Goal: Task Accomplishment & Management: Manage account settings

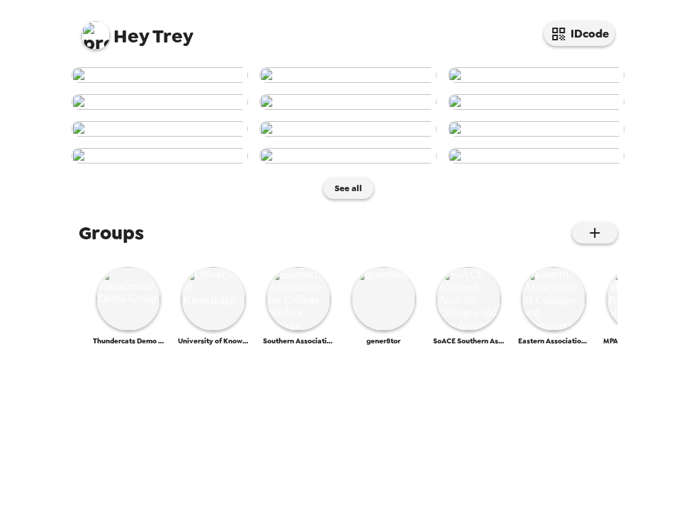
click at [103, 31] on img at bounding box center [95, 35] width 28 height 28
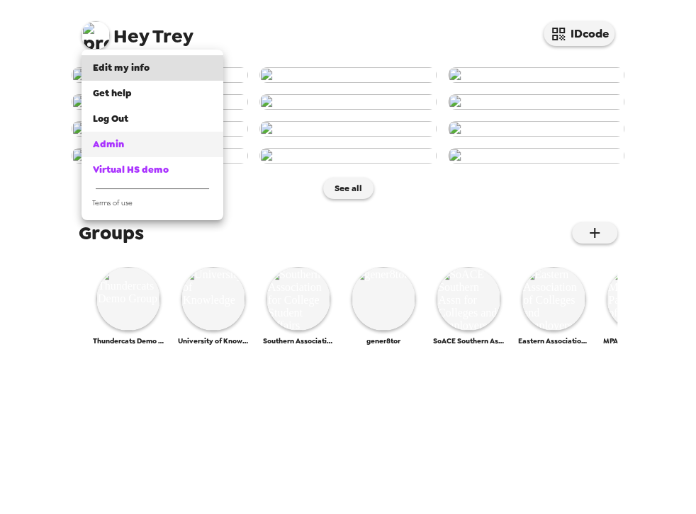
click at [119, 148] on span "Admin" at bounding box center [108, 144] width 31 height 12
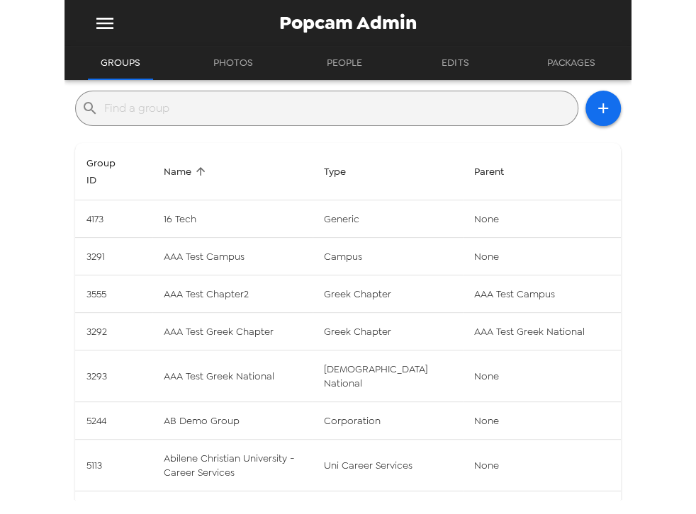
click at [219, 114] on input "text" at bounding box center [338, 108] width 468 height 23
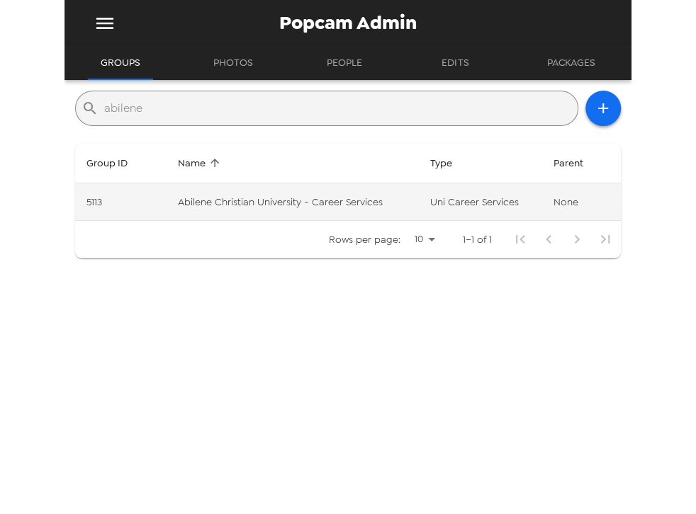
type input "abilene"
click at [254, 210] on td "Abilene Christian University - Career Services" at bounding box center [292, 202] width 252 height 38
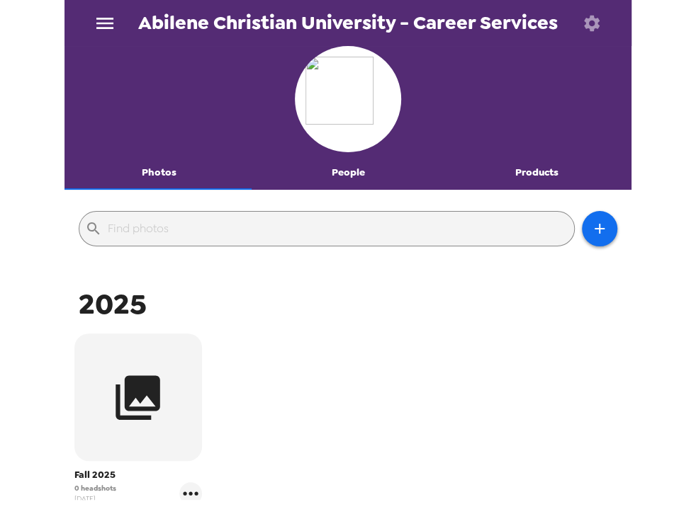
click at [595, 15] on icon "button" at bounding box center [592, 23] width 20 height 20
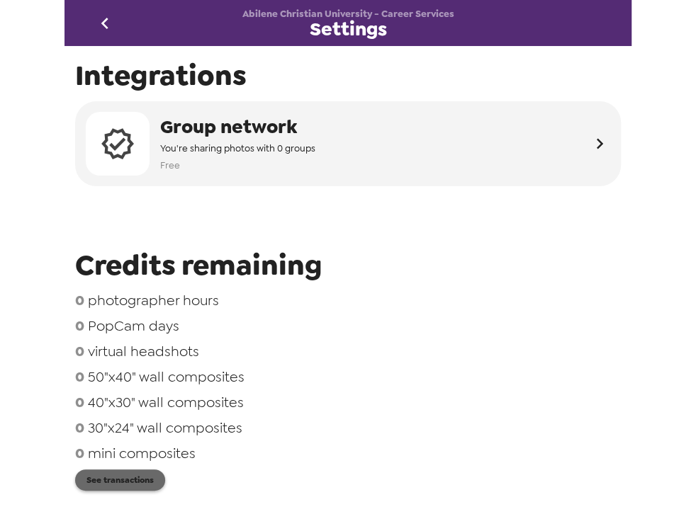
click at [144, 482] on button "See transactions" at bounding box center [120, 480] width 90 height 21
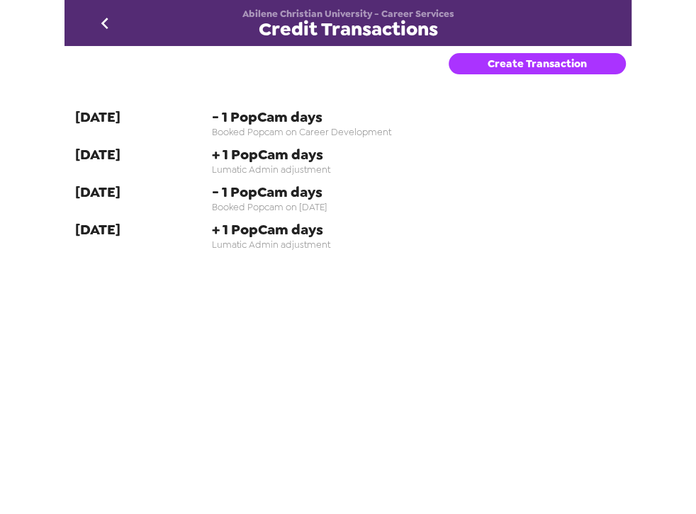
click at [520, 74] on button "Create Transaction" at bounding box center [536, 63] width 177 height 21
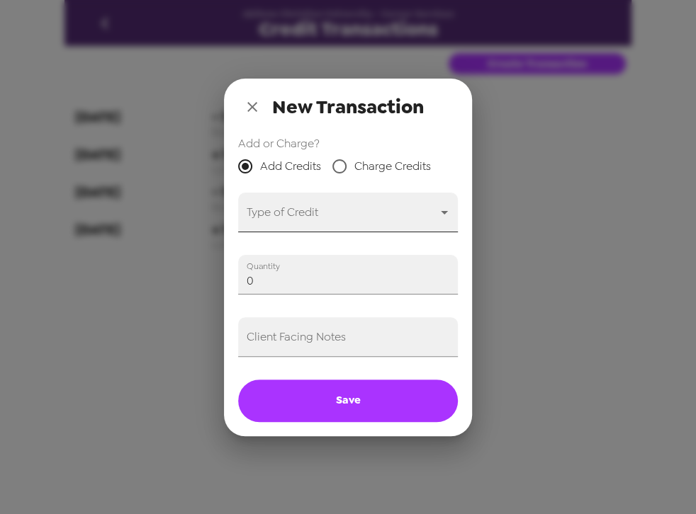
click at [313, 208] on body "Abilene Christian University - Career Services Credit Transactions Create Trans…" at bounding box center [348, 257] width 696 height 514
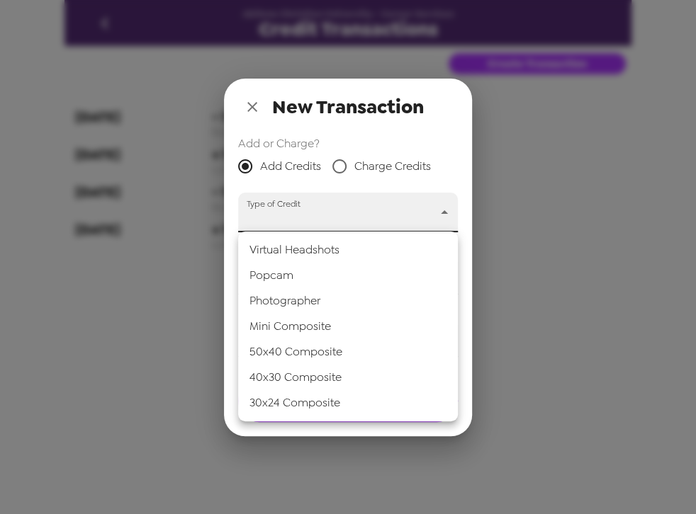
click at [329, 276] on li "Popcam" at bounding box center [348, 276] width 220 height 26
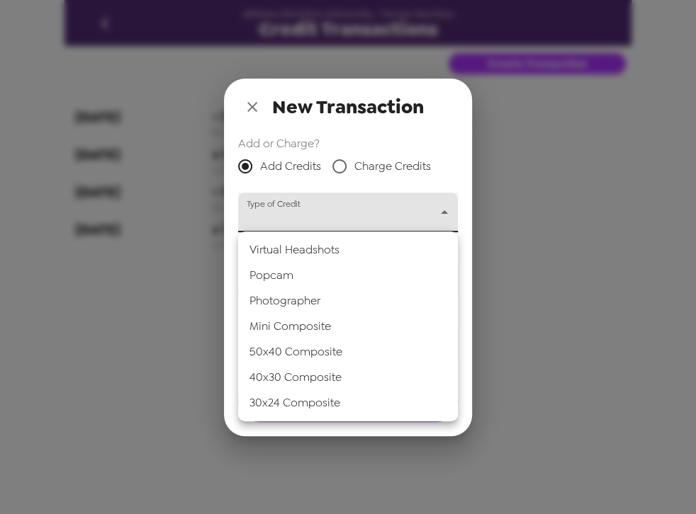
type input "popcam"
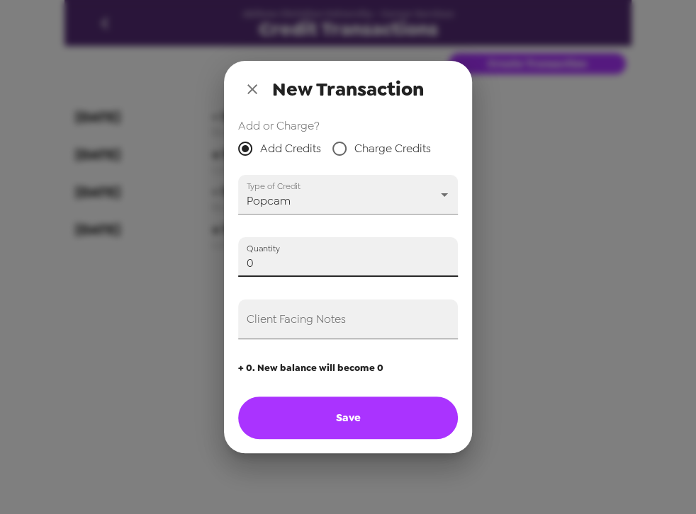
drag, startPoint x: 279, startPoint y: 268, endPoint x: 182, endPoint y: 255, distance: 97.9
click at [179, 255] on div "New Transaction Add or Charge? Add Credits Charge Credits Type of Credit Popcam…" at bounding box center [348, 257] width 696 height 514
type input "2"
click at [307, 329] on input "Client Facing Notes" at bounding box center [348, 320] width 220 height 40
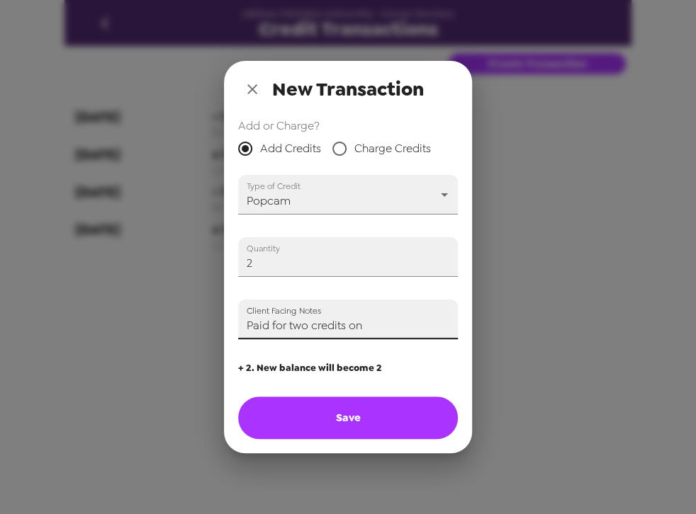
click at [383, 328] on input "Paid for two credits on" at bounding box center [348, 320] width 220 height 40
type input "Paid for two credits on 8/7/25 (Trey)"
click at [393, 422] on button "Save" at bounding box center [348, 418] width 220 height 43
type input "0"
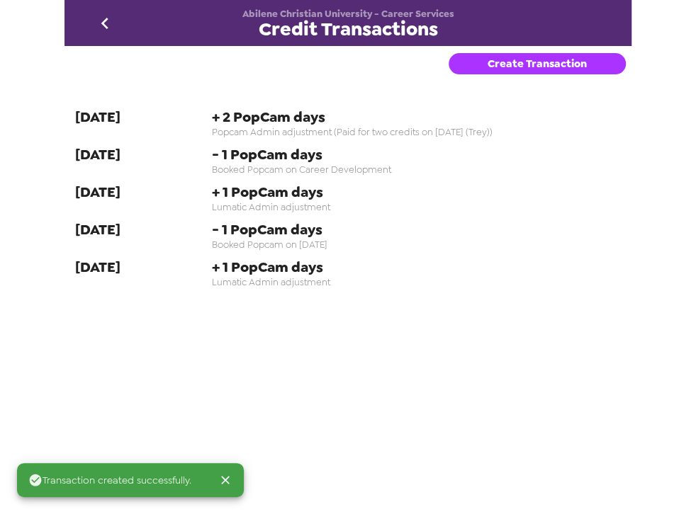
click at [98, 17] on icon "go back" at bounding box center [105, 23] width 23 height 23
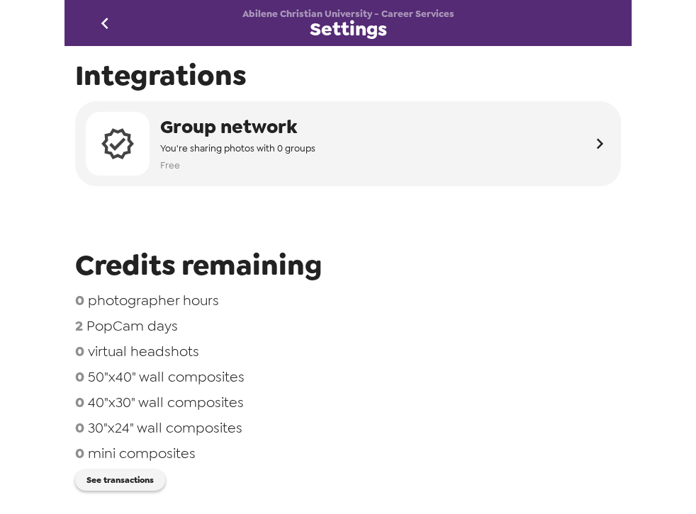
click at [94, 23] on icon "go back" at bounding box center [105, 23] width 23 height 23
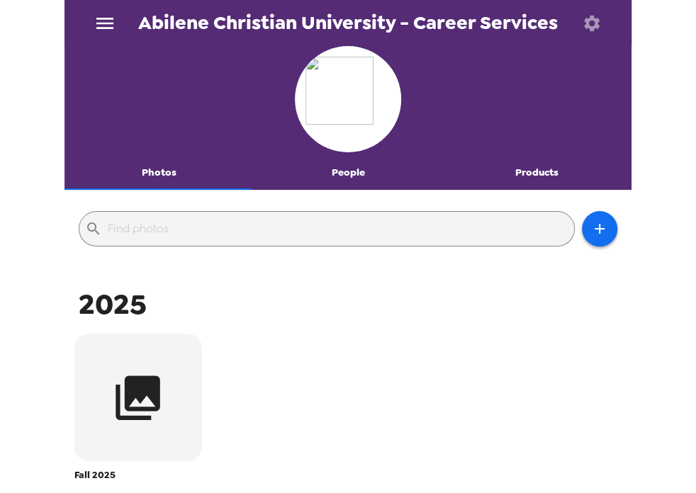
click at [108, 25] on icon "menu" at bounding box center [105, 23] width 23 height 23
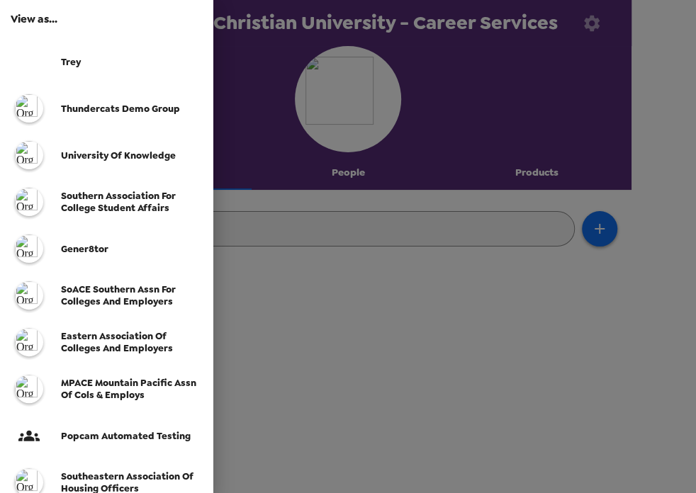
click at [310, 356] on div at bounding box center [348, 246] width 696 height 493
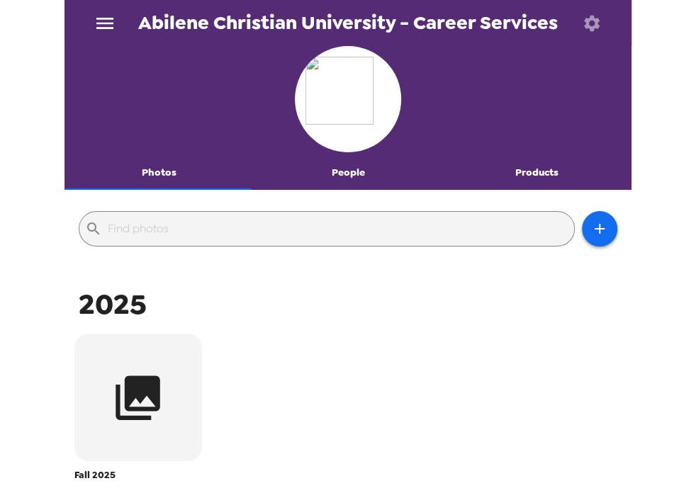
click at [329, 170] on button "People" at bounding box center [348, 173] width 189 height 34
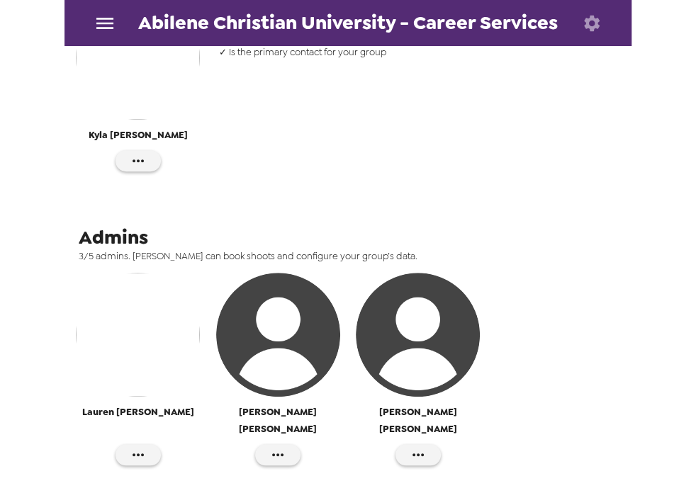
scroll to position [162, 0]
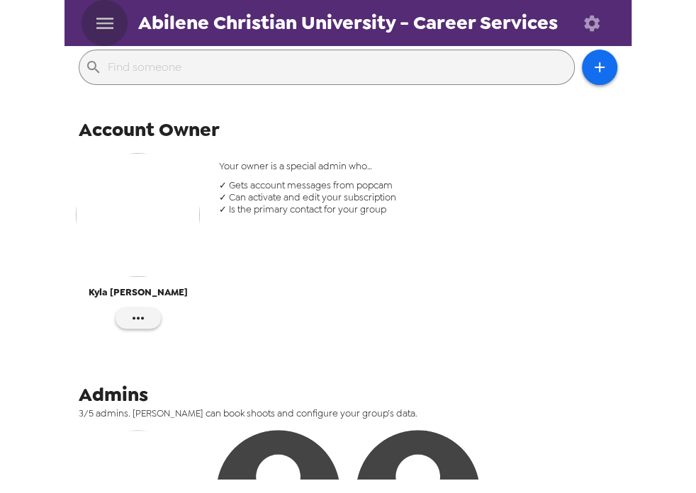
click at [113, 27] on icon "menu" at bounding box center [105, 23] width 23 height 23
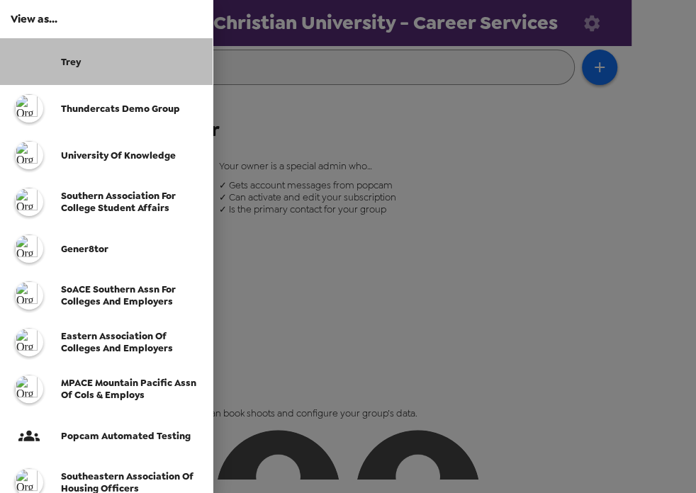
click at [69, 56] on span "Trey" at bounding box center [71, 62] width 20 height 12
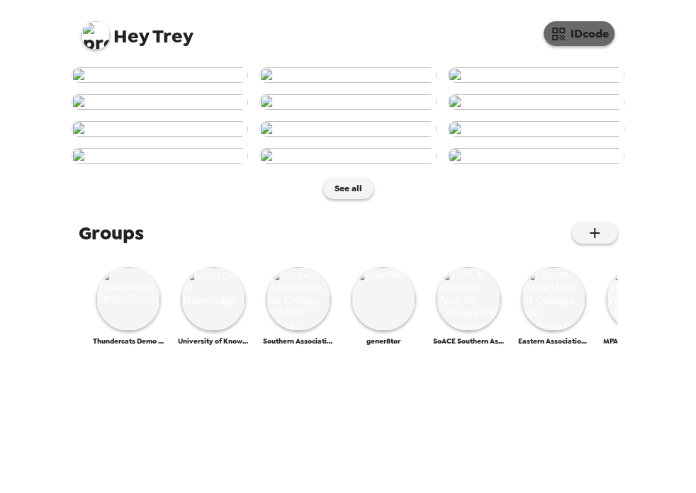
click at [574, 29] on button "IDcode" at bounding box center [578, 33] width 71 height 25
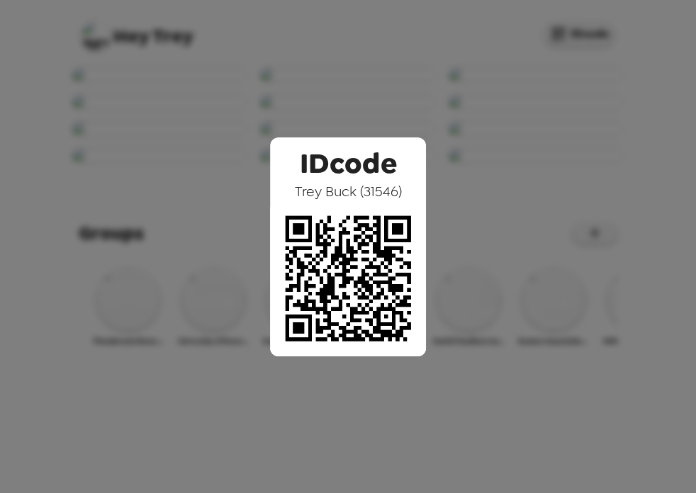
click at [253, 96] on div "IDcode Trey Buck ( 31546 )" at bounding box center [348, 246] width 696 height 493
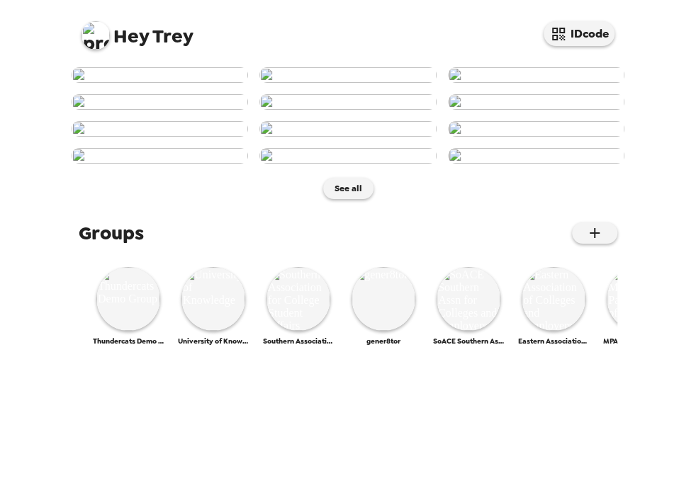
click at [157, 83] on img at bounding box center [160, 75] width 176 height 16
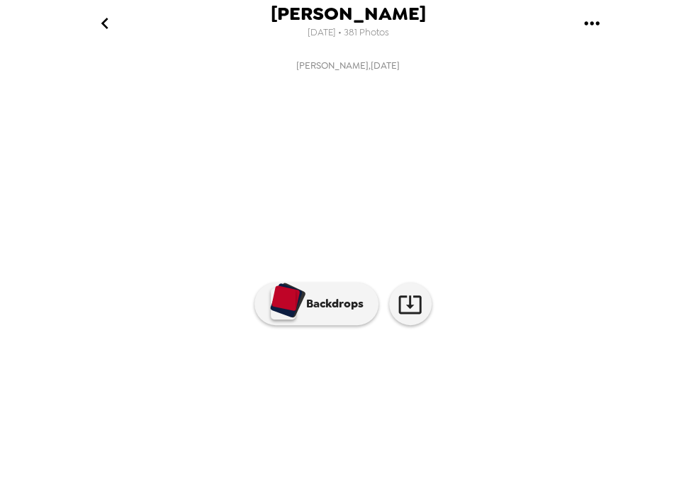
scroll to position [81, 0]
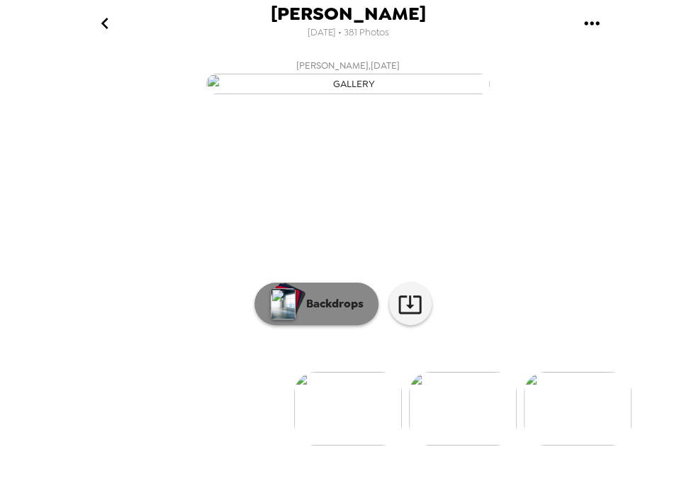
click at [322, 312] on p "Backdrops" at bounding box center [331, 303] width 64 height 17
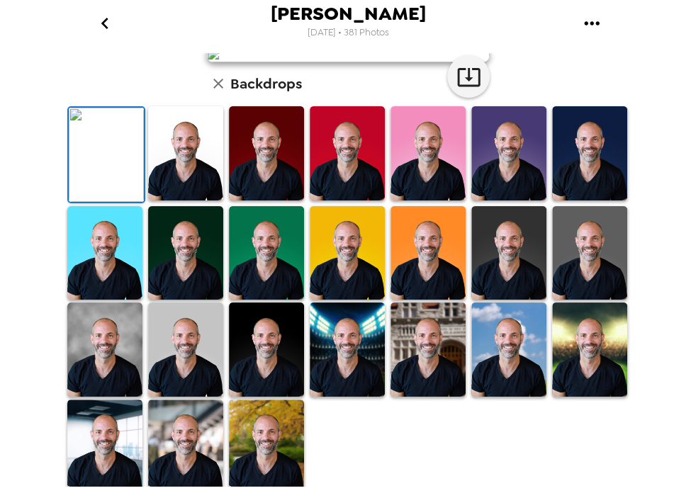
scroll to position [0, 0]
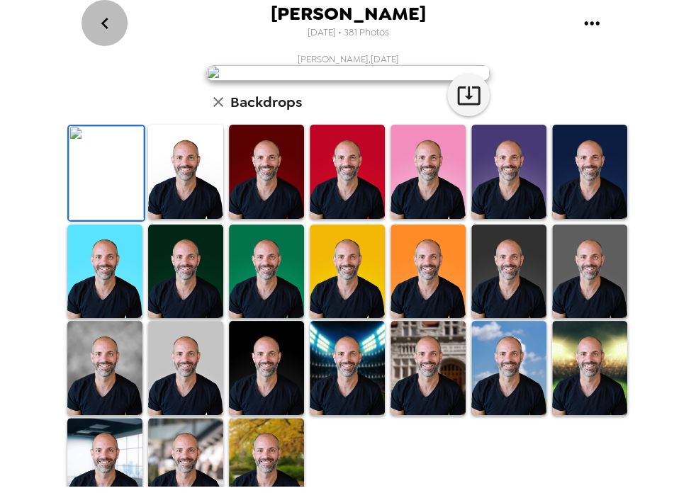
click at [105, 23] on icon "go back" at bounding box center [105, 23] width 23 height 23
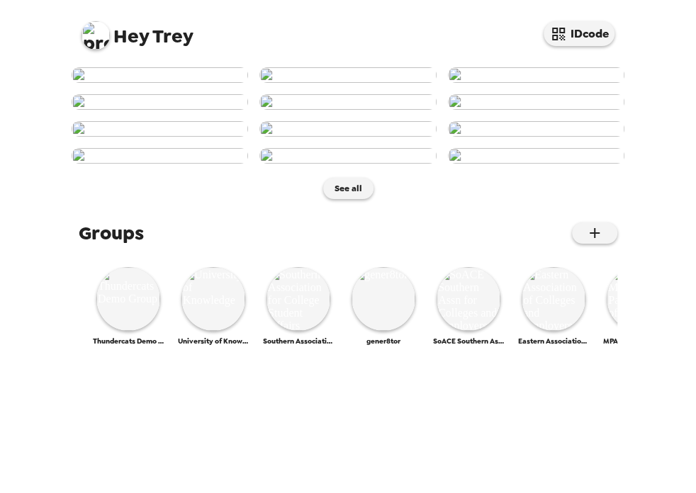
scroll to position [688, 0]
click at [95, 42] on img at bounding box center [95, 35] width 28 height 28
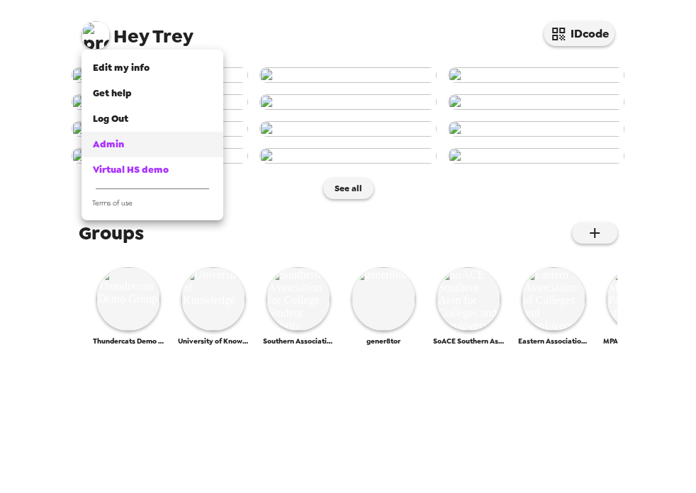
click at [142, 149] on div "Admin" at bounding box center [152, 144] width 119 height 14
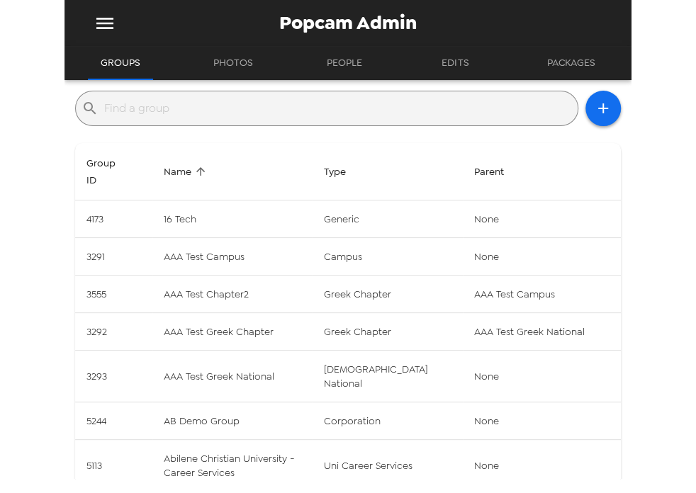
click at [253, 111] on input "text" at bounding box center [338, 108] width 468 height 23
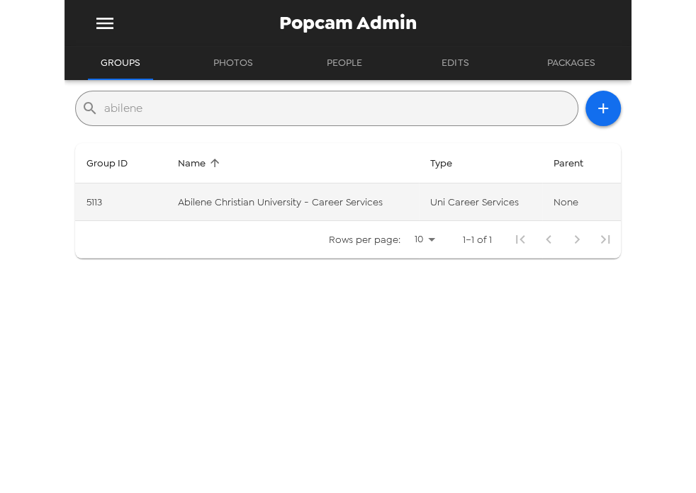
type input "abilene"
click at [410, 207] on td "Abilene Christian University - Career Services" at bounding box center [292, 202] width 252 height 38
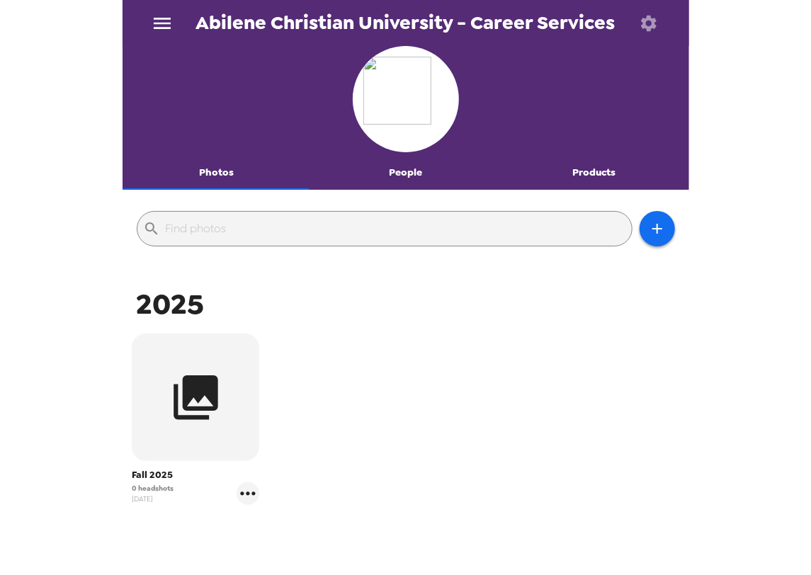
click at [417, 166] on button "People" at bounding box center [405, 173] width 189 height 34
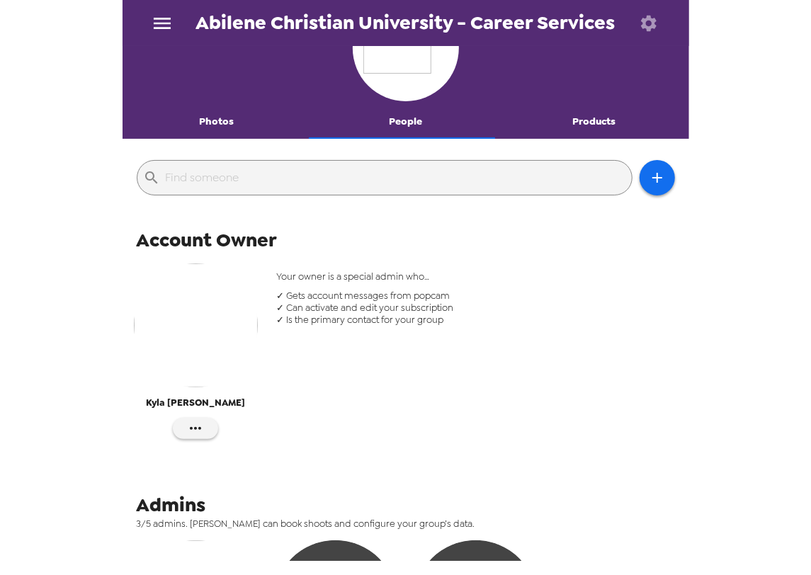
scroll to position [47, 0]
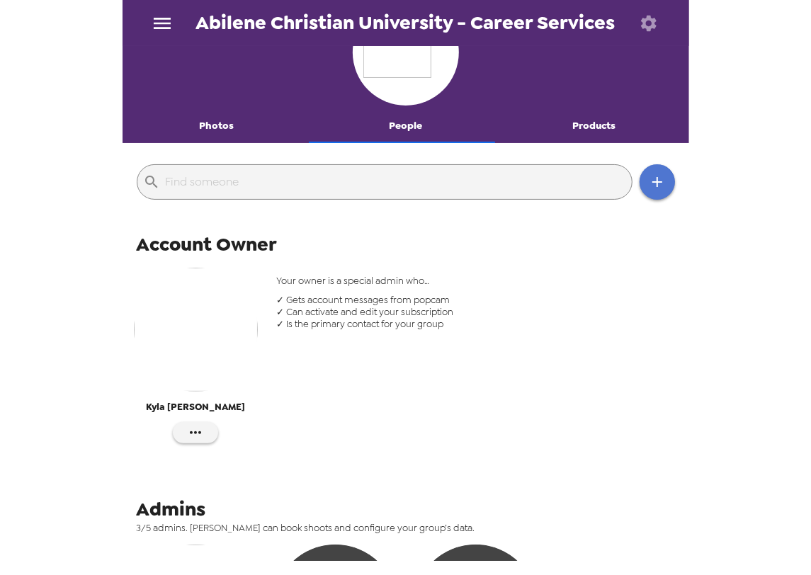
click at [649, 181] on icon "button" at bounding box center [657, 182] width 17 height 17
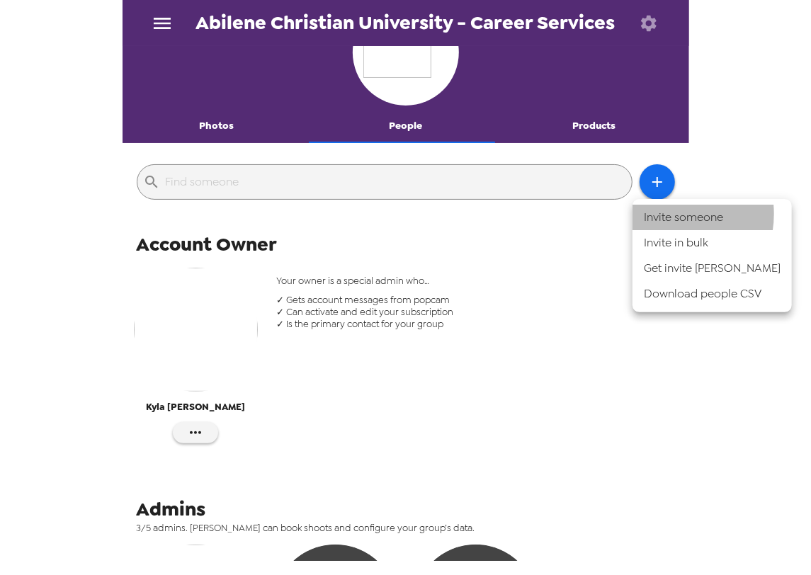
click at [666, 214] on li "Invite someone" at bounding box center [712, 218] width 159 height 26
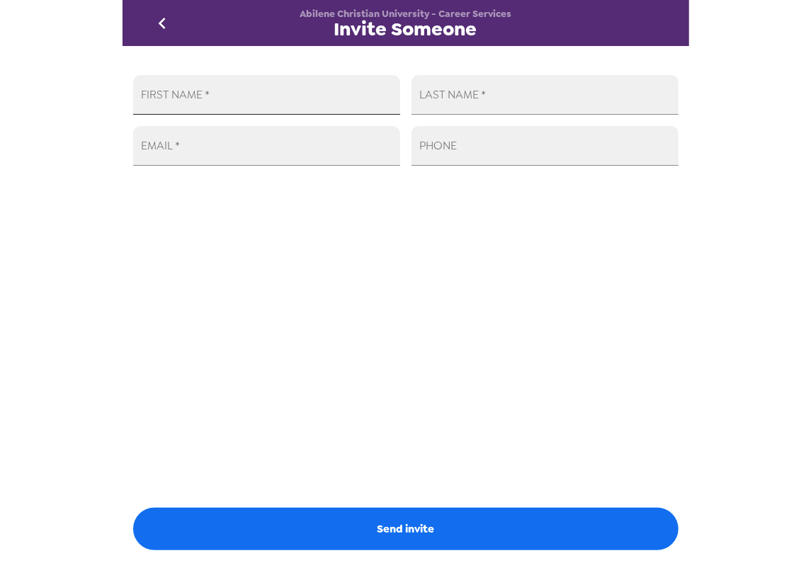
click at [230, 99] on input "FIRST NAME   *" at bounding box center [266, 95] width 267 height 40
type input "Chase"
type input "Adair"
drag, startPoint x: 283, startPoint y: 147, endPoint x: 286, endPoint y: 158, distance: 11.2
click at [283, 148] on input "EMAIL   *" at bounding box center [266, 146] width 267 height 40
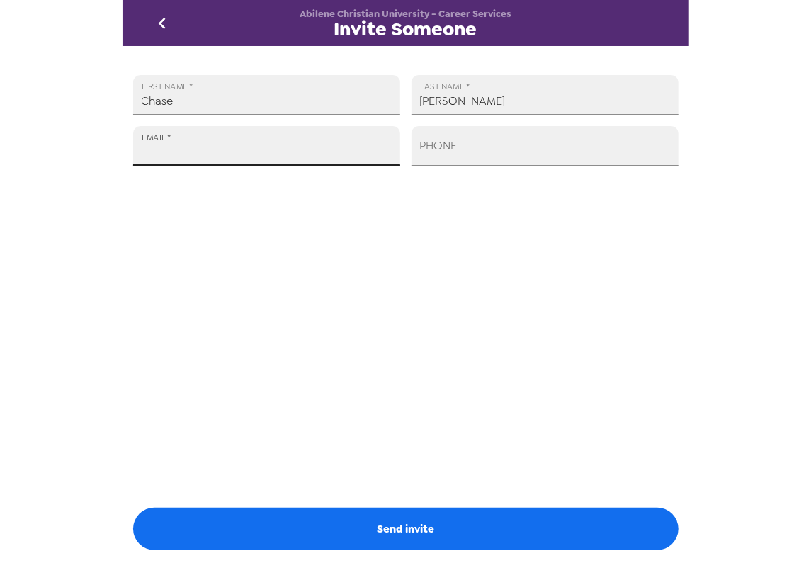
paste input "careers@groupmail.acu.edu"
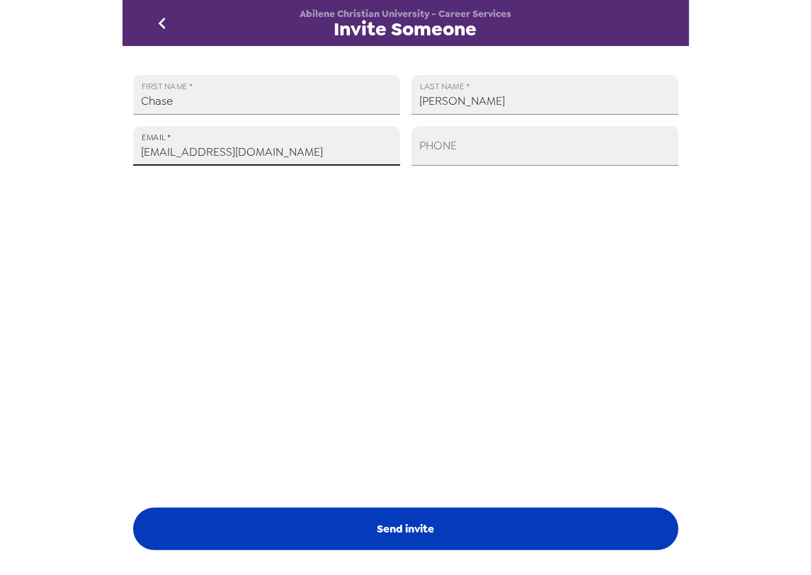
type input "careers@groupmail.acu.edu"
click at [435, 492] on button "Send invite" at bounding box center [405, 529] width 545 height 43
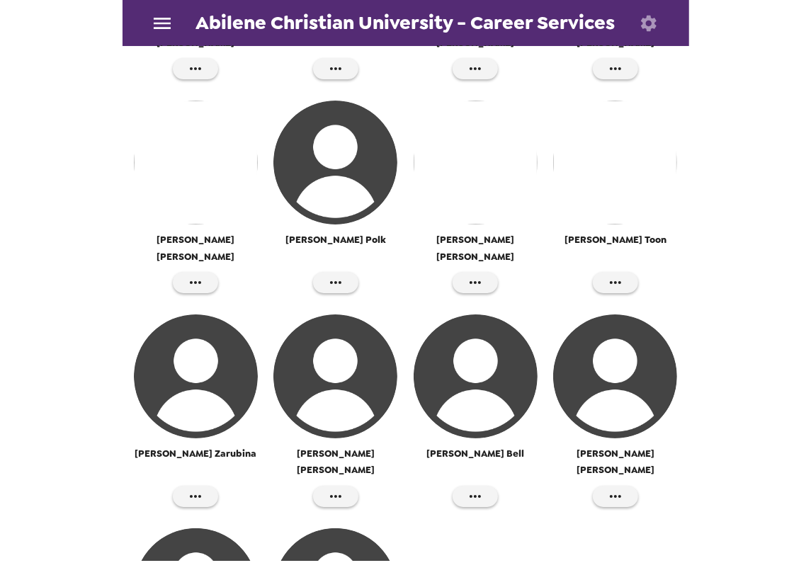
scroll to position [2306, 0]
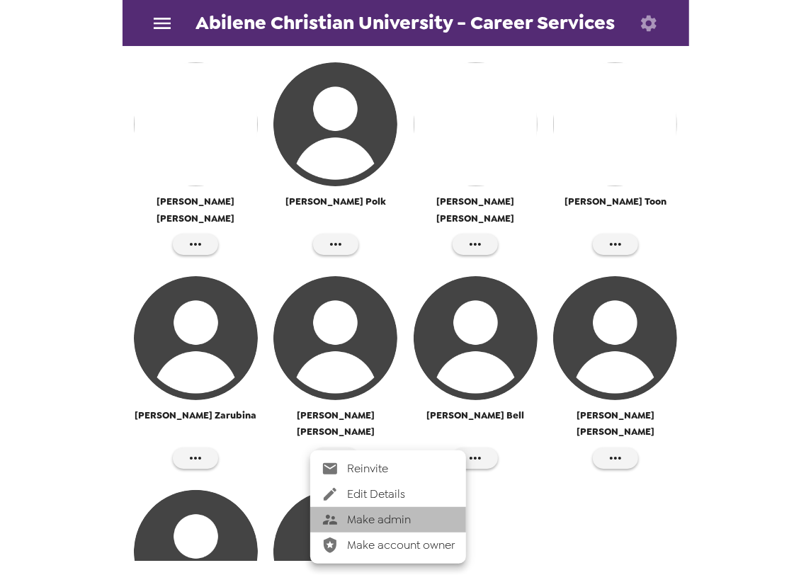
click at [386, 492] on span "Make admin" at bounding box center [401, 519] width 108 height 17
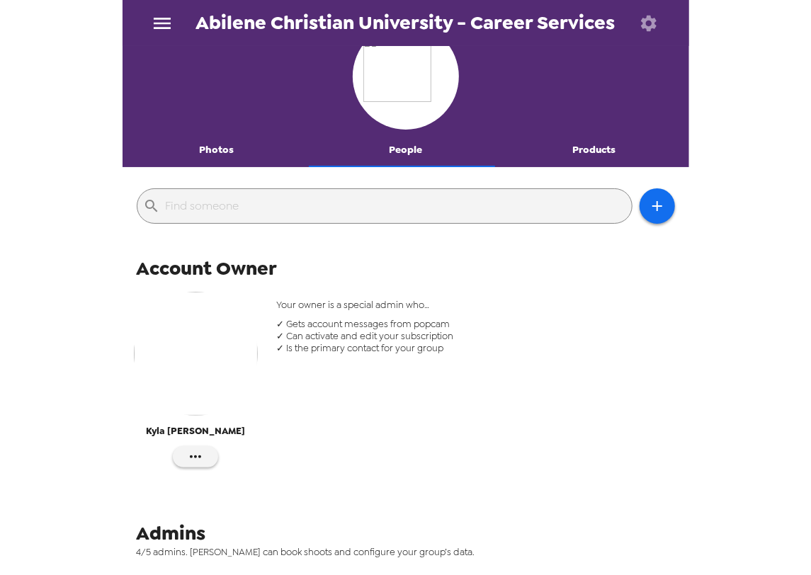
scroll to position [0, 0]
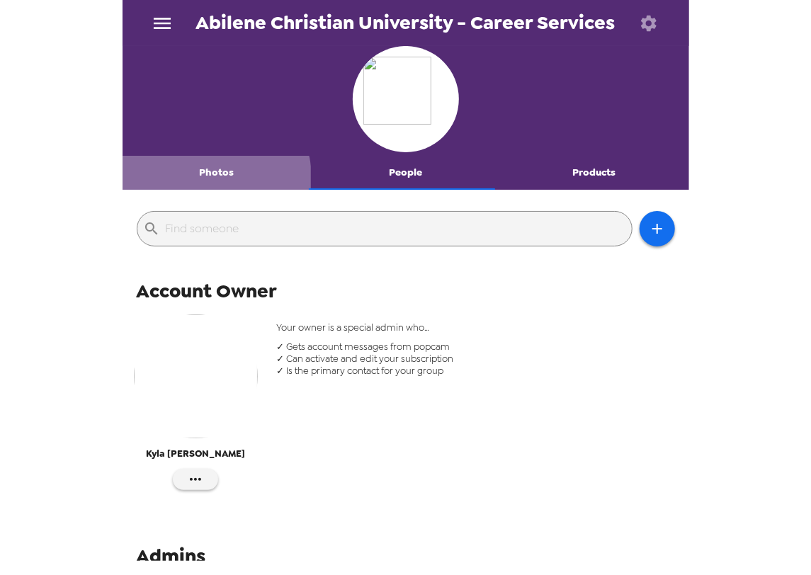
click at [214, 177] on button "Photos" at bounding box center [217, 173] width 189 height 34
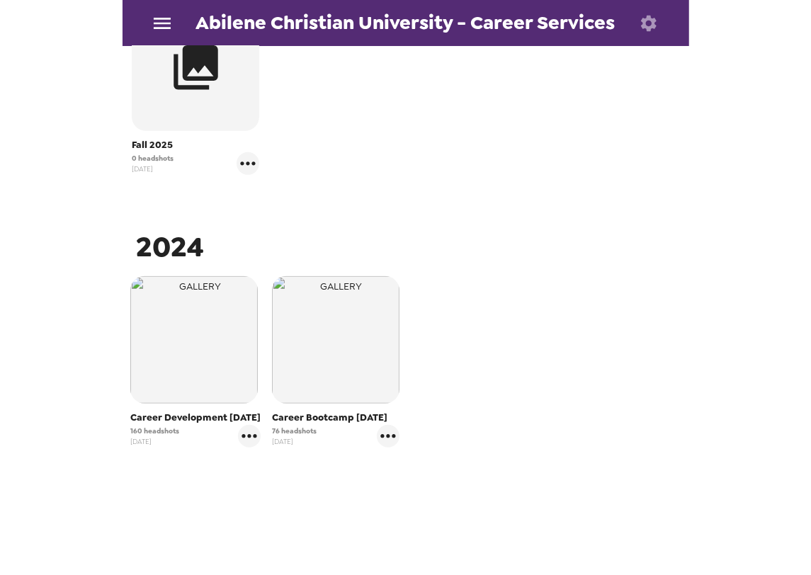
scroll to position [344, 0]
click at [249, 436] on icon "gallery menu" at bounding box center [249, 436] width 15 height 4
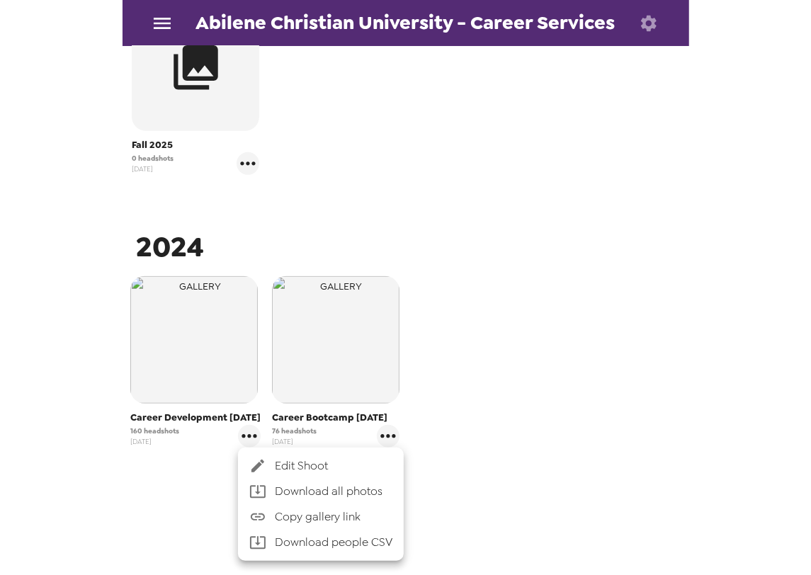
click at [110, 472] on div at bounding box center [405, 287] width 811 height 575
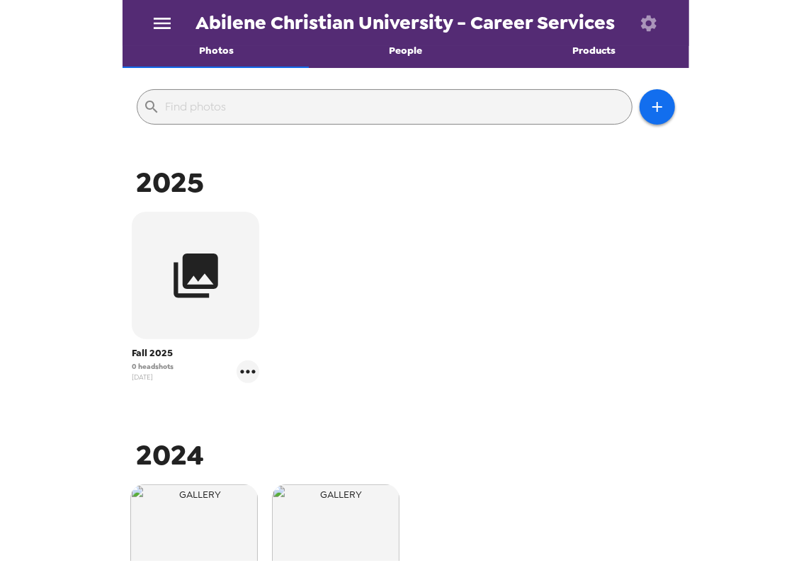
scroll to position [108, 0]
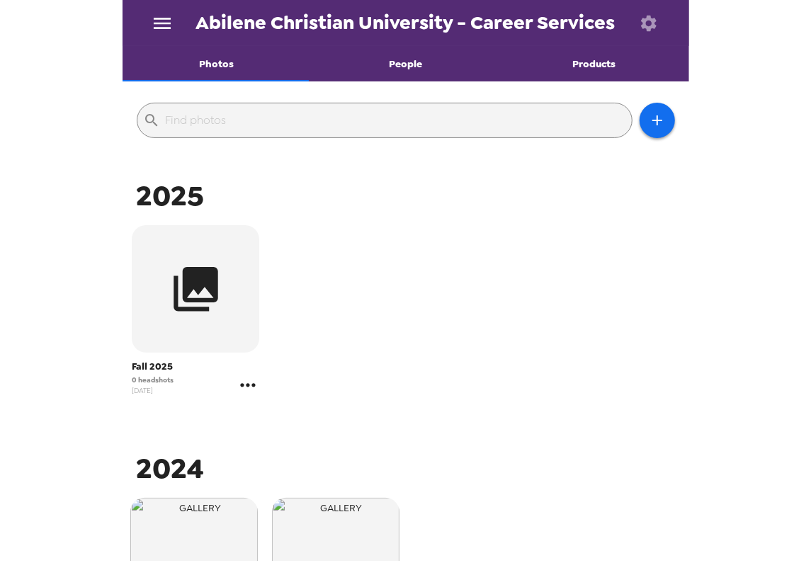
click at [250, 386] on icon "gallery menu" at bounding box center [248, 385] width 23 height 23
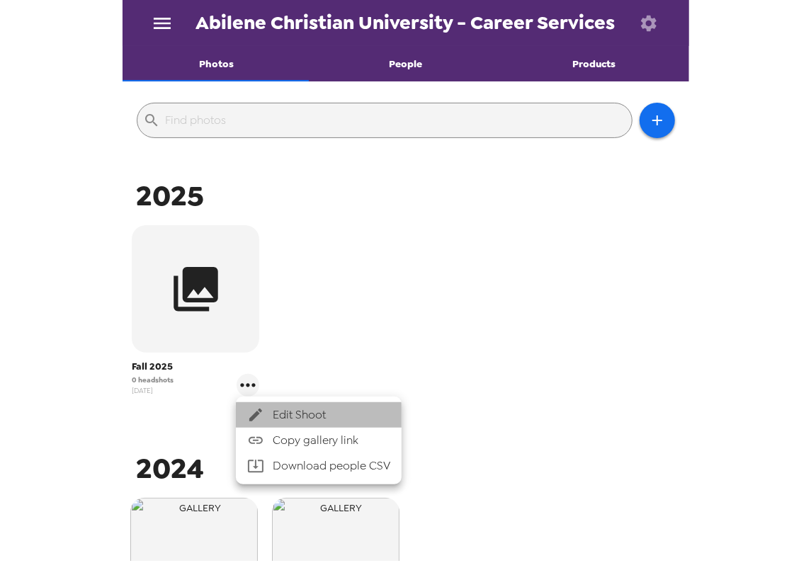
click at [288, 411] on span "Edit Shoot" at bounding box center [332, 415] width 118 height 17
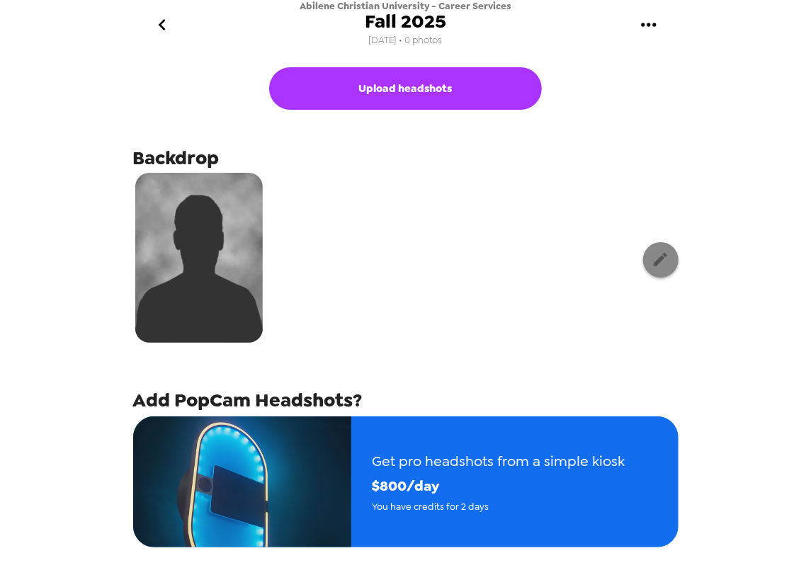
click at [659, 268] on icon "button" at bounding box center [661, 260] width 18 height 18
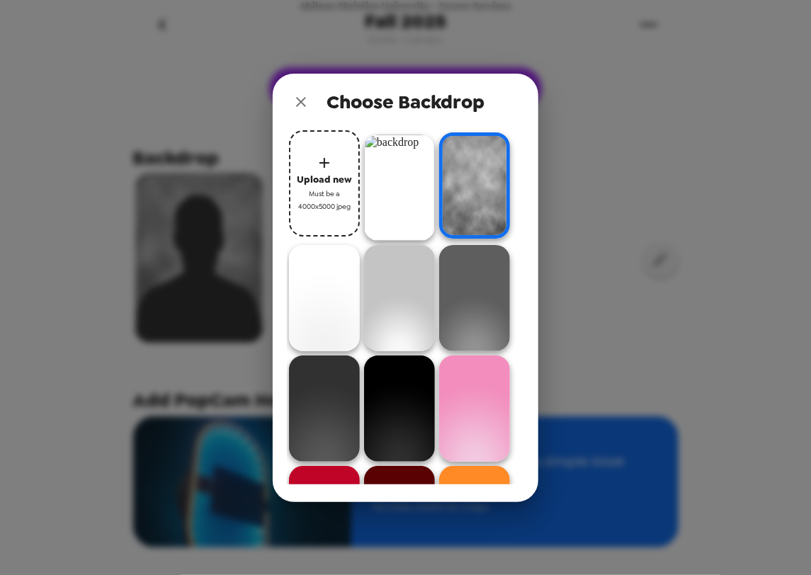
click at [401, 182] on img at bounding box center [399, 188] width 71 height 106
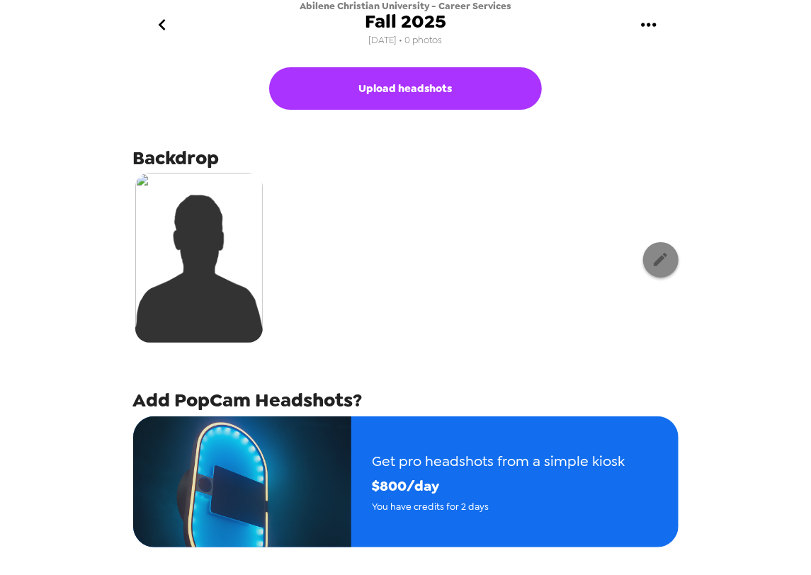
click at [651, 269] on button "button" at bounding box center [660, 259] width 35 height 35
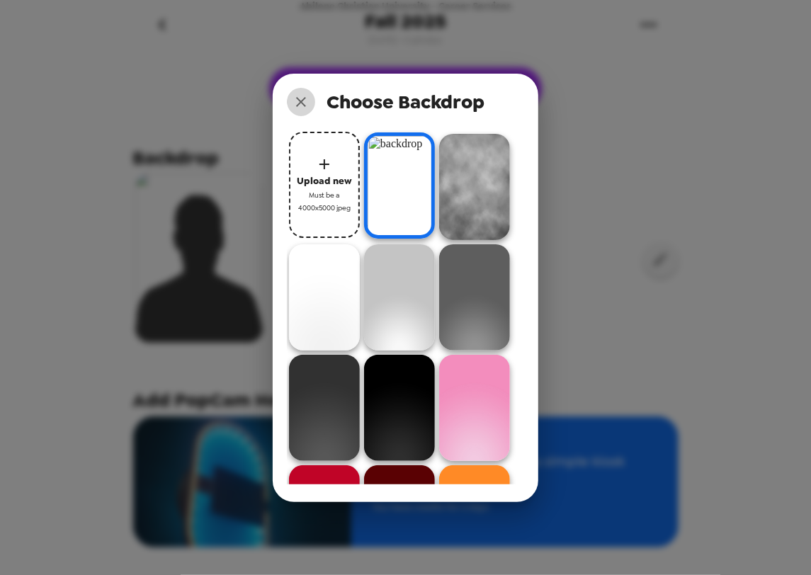
click at [295, 102] on icon "close" at bounding box center [301, 102] width 17 height 17
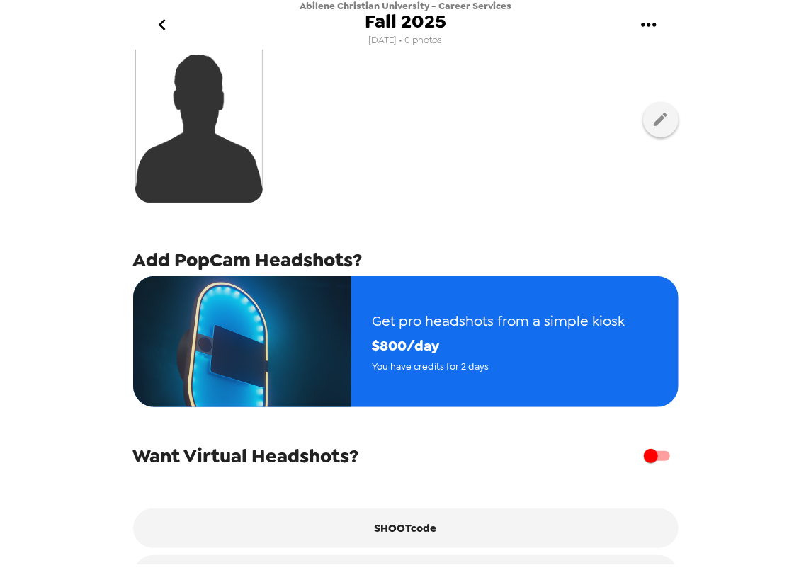
scroll to position [186, 0]
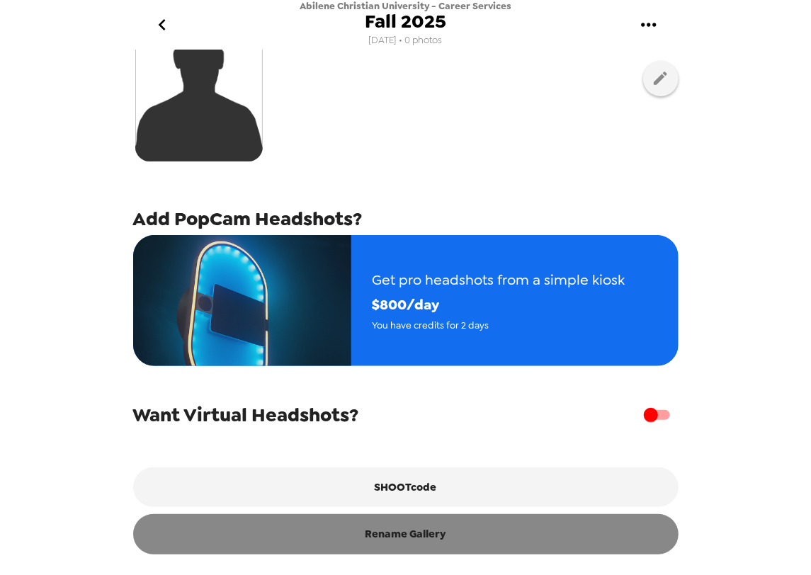
click at [421, 492] on button "Rename Gallery" at bounding box center [405, 534] width 545 height 40
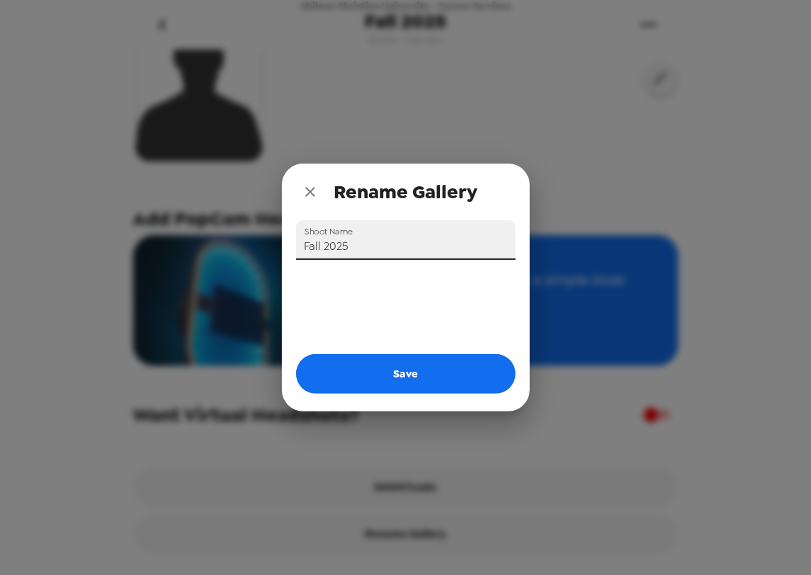
drag, startPoint x: 323, startPoint y: 251, endPoint x: 256, endPoint y: 249, distance: 66.6
click at [251, 246] on div "Rename Gallery Shoot Name Fall 2025 Save" at bounding box center [405, 287] width 811 height 575
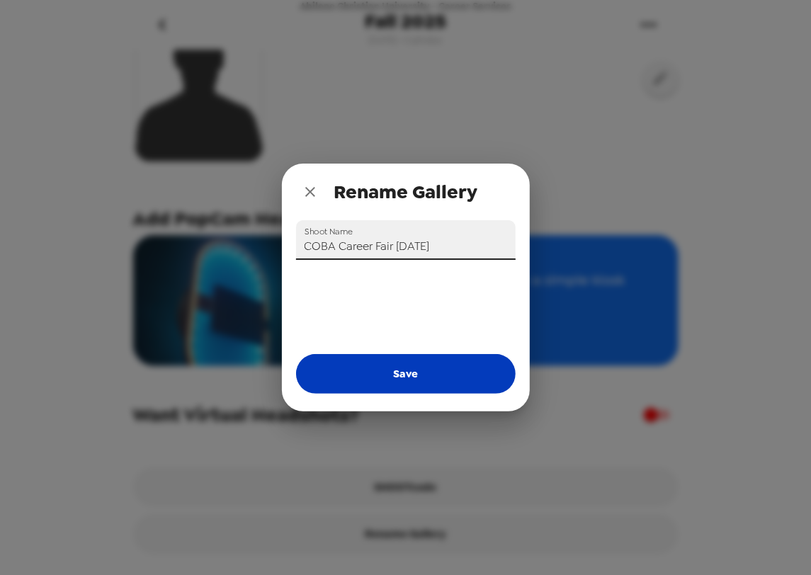
click at [432, 368] on button "Save" at bounding box center [406, 374] width 220 height 40
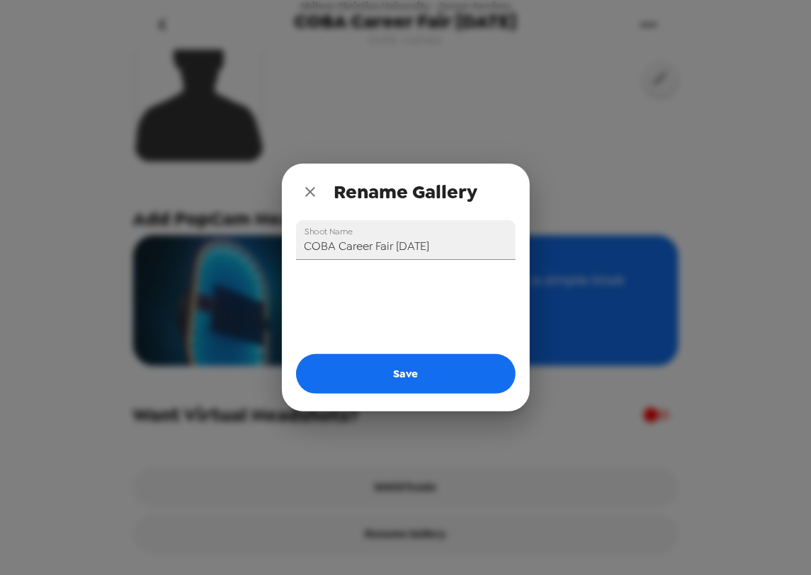
type input "Fall 2025"
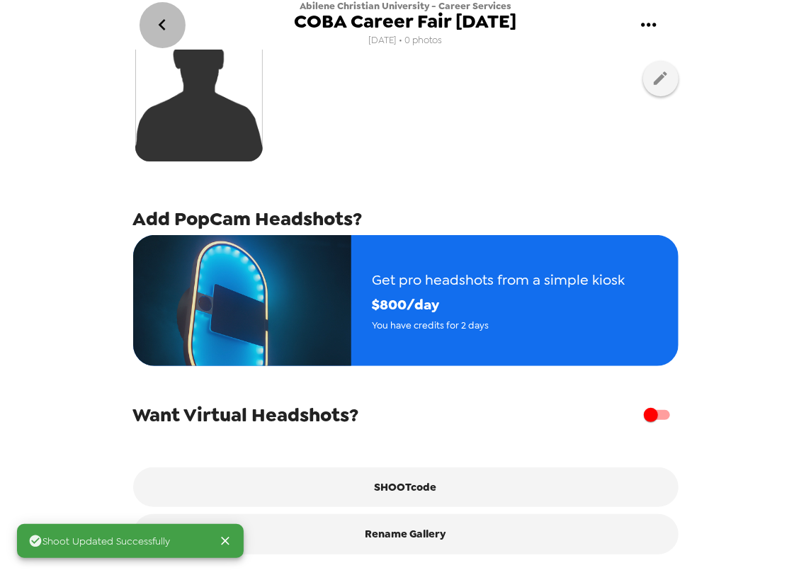
click at [169, 24] on icon "go back" at bounding box center [162, 24] width 23 height 23
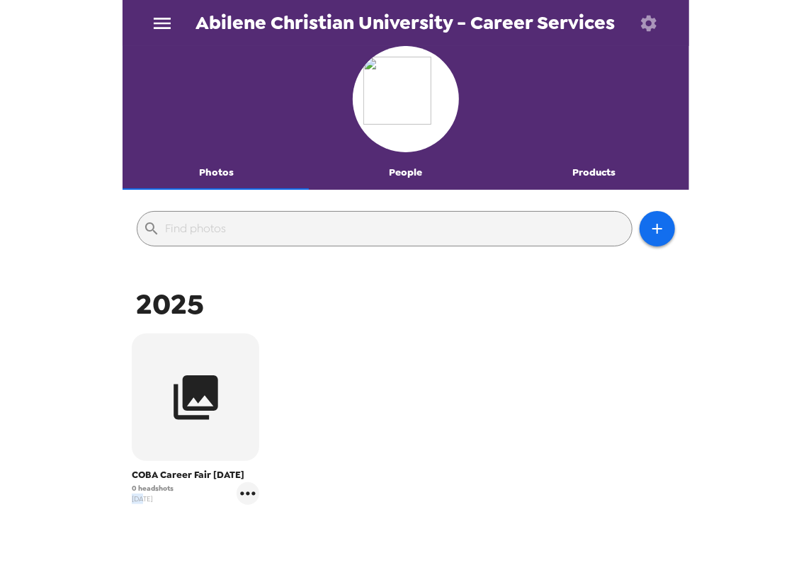
drag, startPoint x: 140, startPoint y: 496, endPoint x: 127, endPoint y: 497, distance: 12.8
click at [127, 492] on div "COBA Career Fair 10/7/25 0 headshots 7/10/25" at bounding box center [196, 419] width 140 height 179
click at [139, 492] on span "[DATE]" at bounding box center [153, 499] width 42 height 11
click at [144, 492] on span "[DATE]" at bounding box center [153, 499] width 42 height 11
drag, startPoint x: 132, startPoint y: 496, endPoint x: 119, endPoint y: 496, distance: 12.8
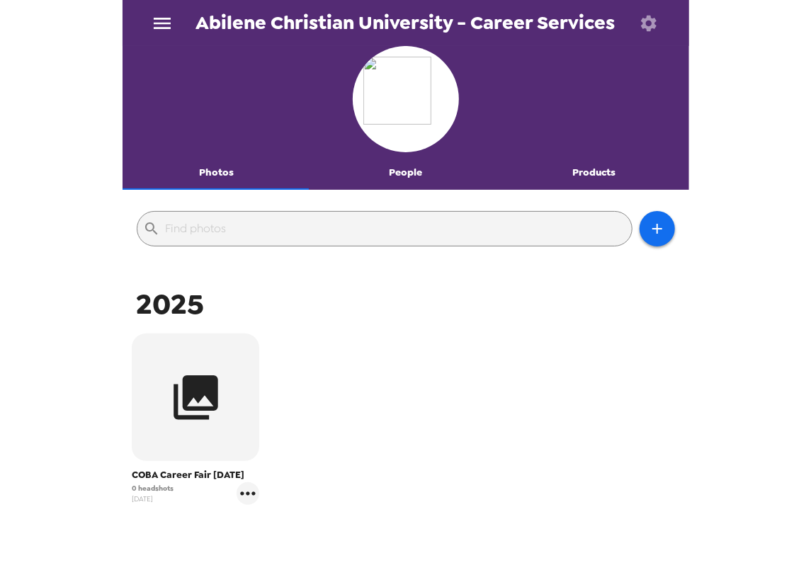
click at [119, 492] on div "Abilene Christian University - Career Services Photos People Products ​ 2025 CO…" at bounding box center [405, 287] width 811 height 575
click at [142, 492] on span "[DATE]" at bounding box center [153, 499] width 42 height 11
drag, startPoint x: 212, startPoint y: 477, endPoint x: 256, endPoint y: 480, distance: 44.1
click at [256, 480] on span "COBA Career Fair [DATE]" at bounding box center [196, 475] width 128 height 14
click at [247, 492] on icon "gallery menu" at bounding box center [248, 493] width 23 height 23
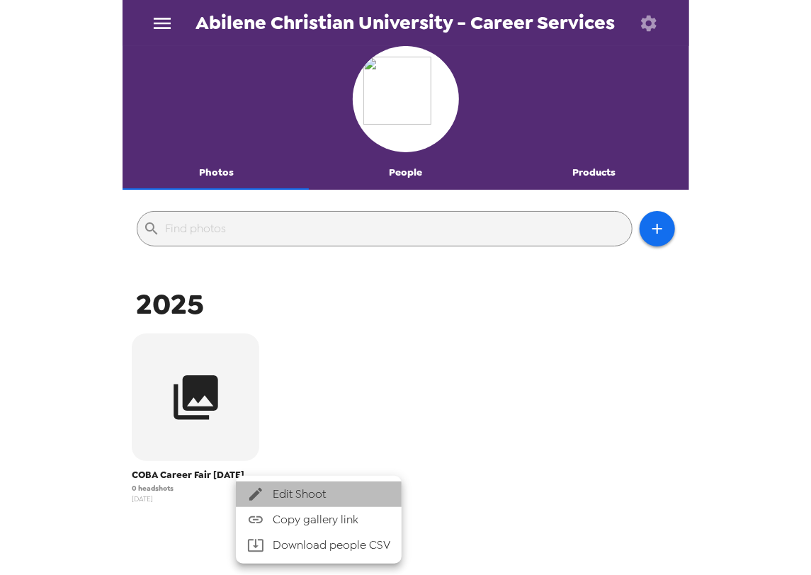
click at [299, 491] on span "Edit Shoot" at bounding box center [332, 494] width 118 height 17
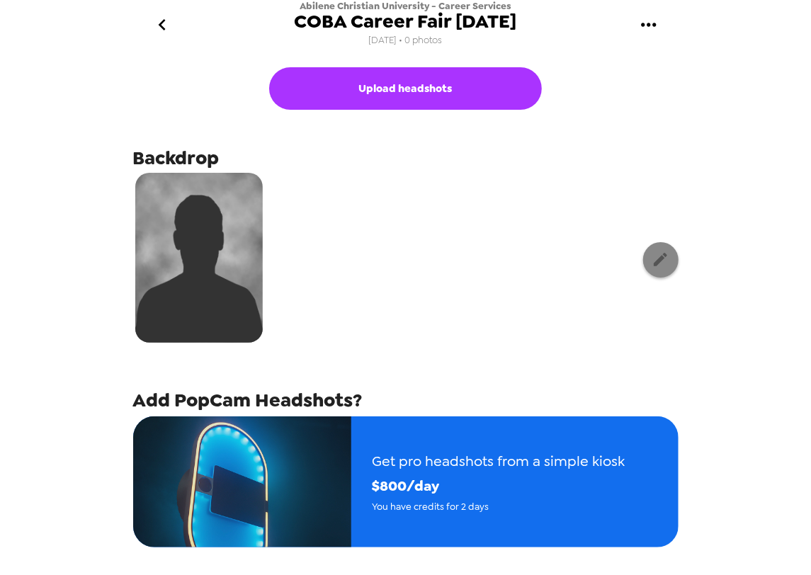
click at [658, 269] on button "button" at bounding box center [660, 259] width 35 height 35
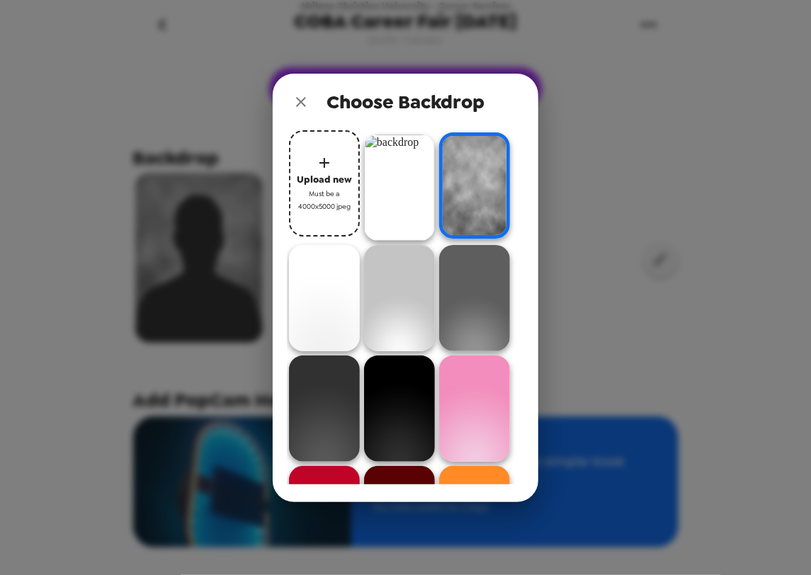
click at [400, 186] on img at bounding box center [399, 188] width 71 height 106
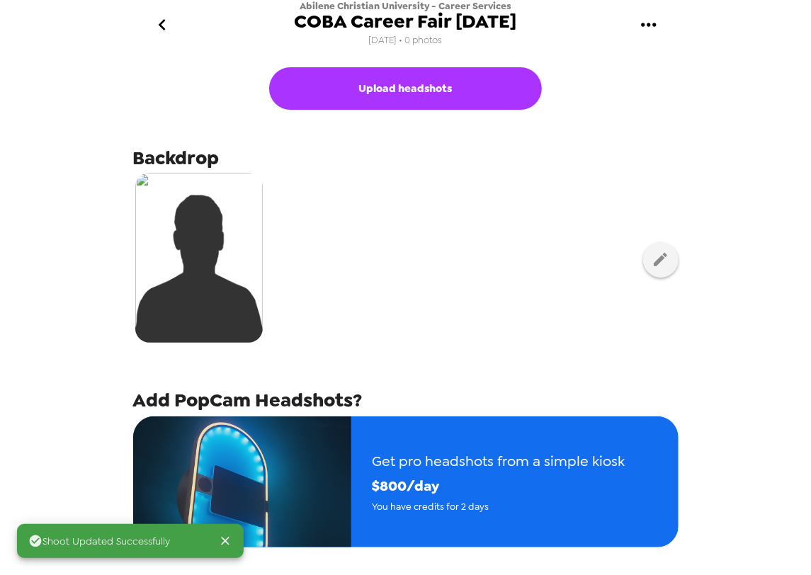
drag, startPoint x: 446, startPoint y: 275, endPoint x: 445, endPoint y: 283, distance: 8.5
click at [446, 276] on div at bounding box center [405, 260] width 545 height 178
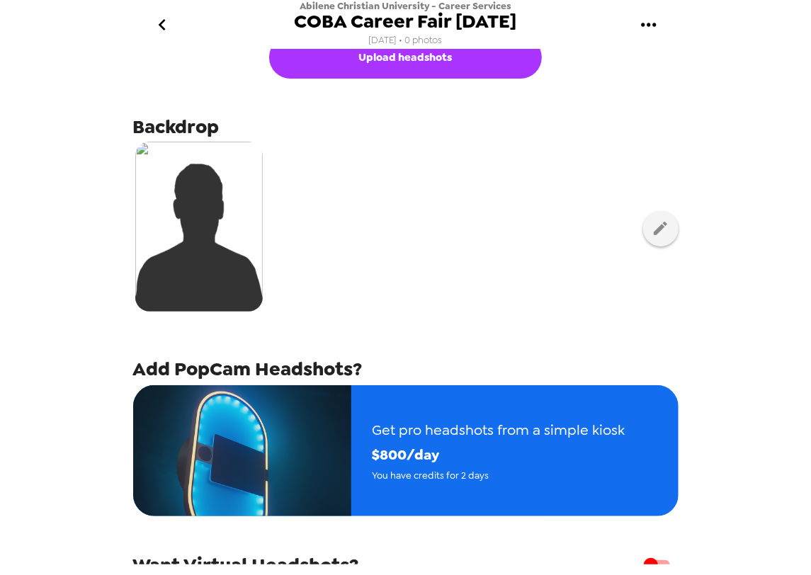
scroll to position [94, 0]
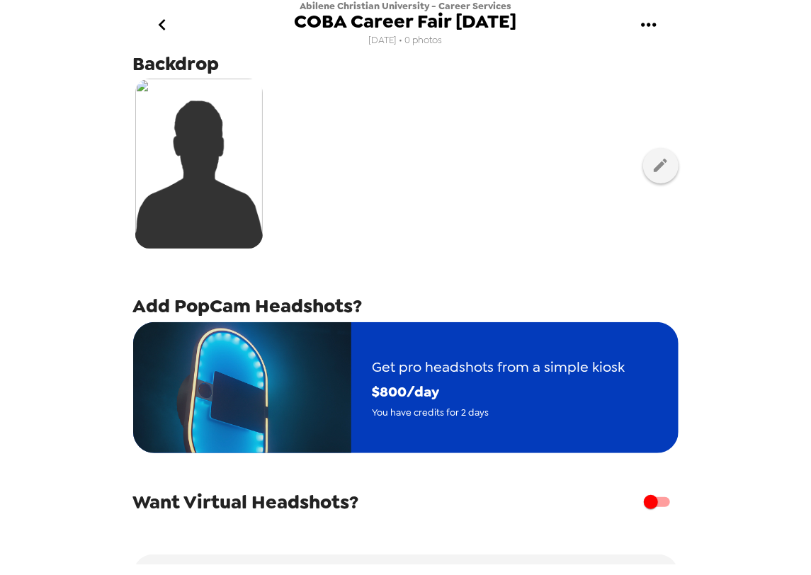
click at [451, 414] on span "You have credits for 2 days" at bounding box center [499, 412] width 253 height 16
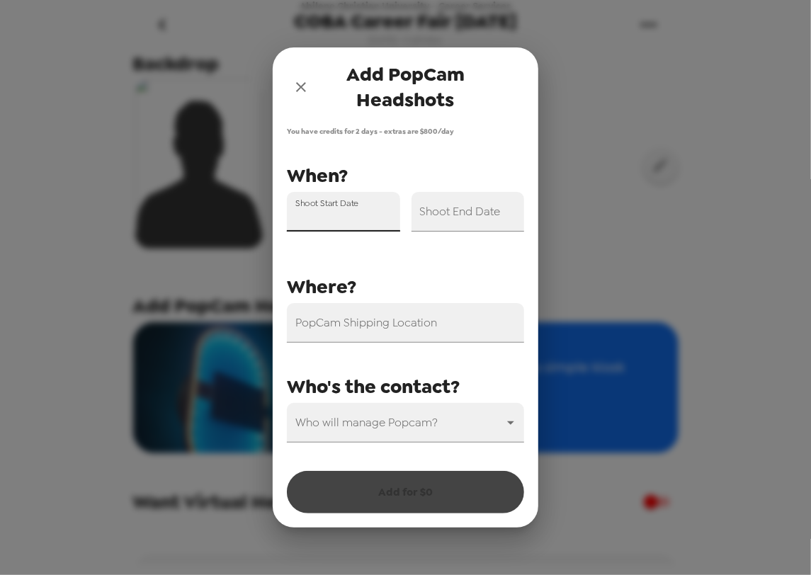
click at [340, 213] on input "Shoot Start Date" at bounding box center [343, 212] width 113 height 40
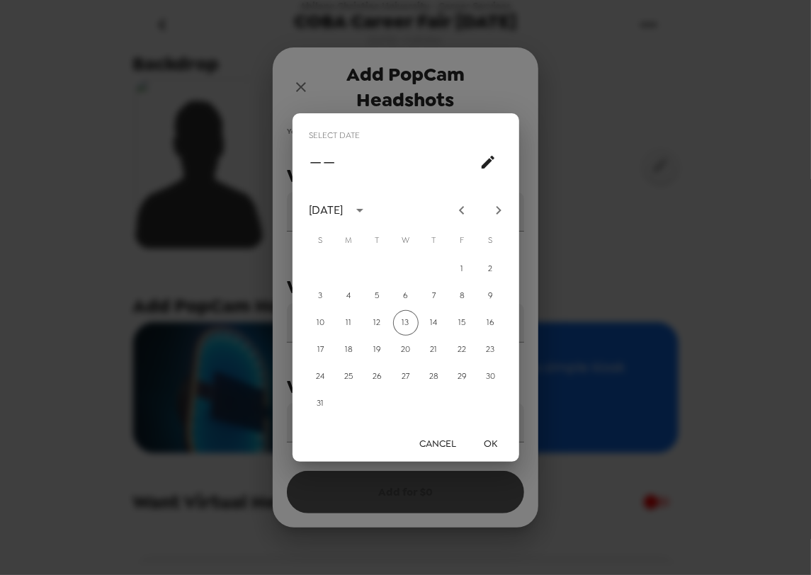
click at [503, 213] on icon "Next month" at bounding box center [498, 210] width 17 height 17
click at [502, 210] on icon "Next month" at bounding box center [498, 210] width 17 height 17
click at [378, 295] on button "7" at bounding box center [378, 296] width 26 height 26
type input "10/07/2025"
click at [486, 443] on button "OK" at bounding box center [490, 444] width 45 height 26
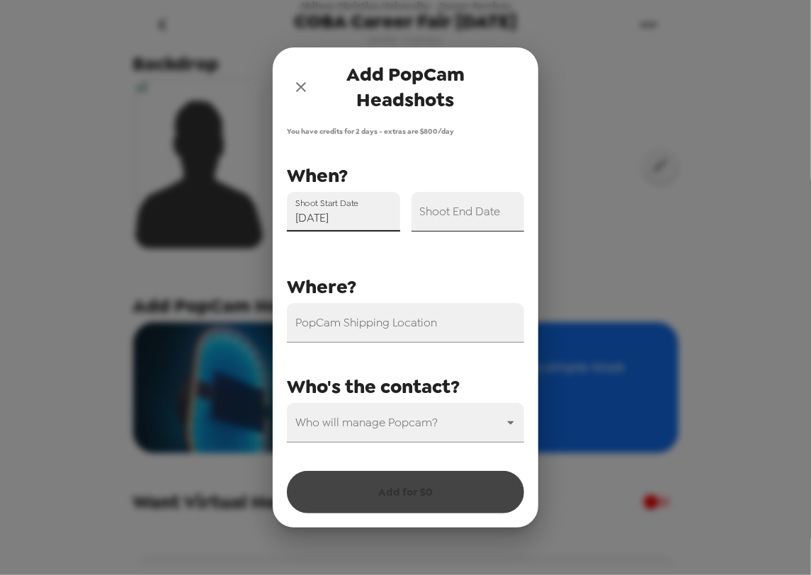
click at [485, 203] on div "Shoot End Date" at bounding box center [468, 212] width 113 height 40
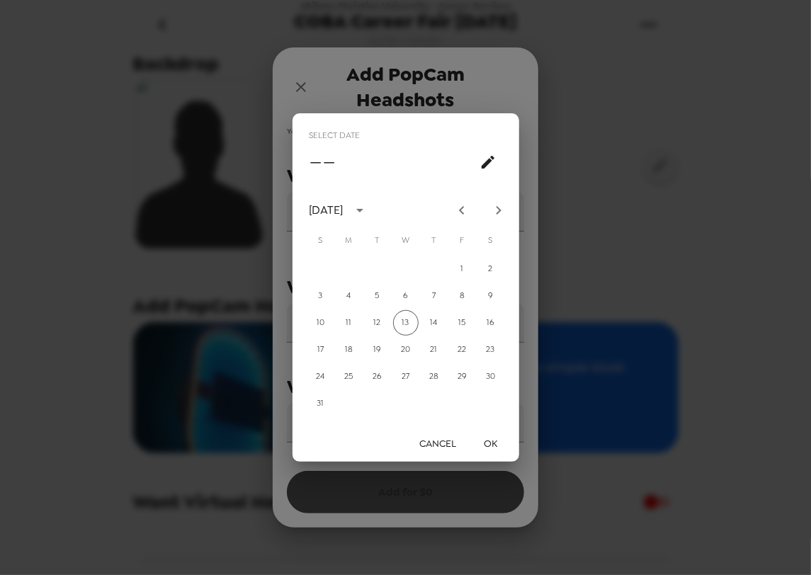
click at [499, 211] on icon "Next month" at bounding box center [498, 210] width 5 height 9
click at [500, 210] on icon "Next month" at bounding box center [498, 210] width 5 height 9
click at [378, 288] on button "7" at bounding box center [378, 296] width 26 height 26
type input "[DATE]"
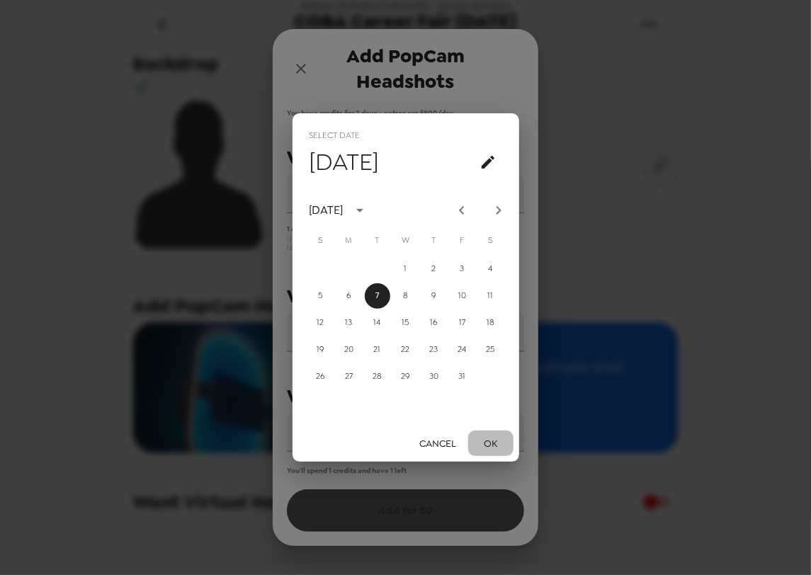
click at [493, 448] on button "OK" at bounding box center [490, 444] width 45 height 26
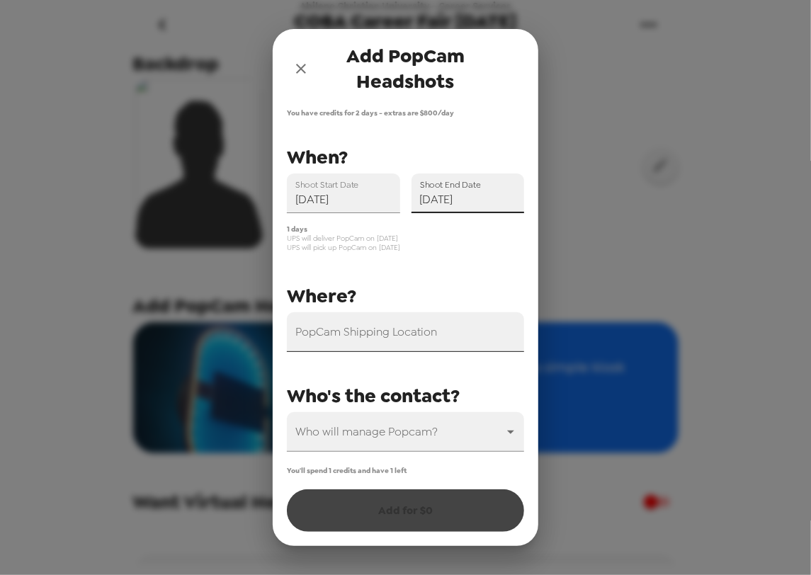
click at [412, 347] on input "PopCam Shipping Location" at bounding box center [405, 332] width 237 height 40
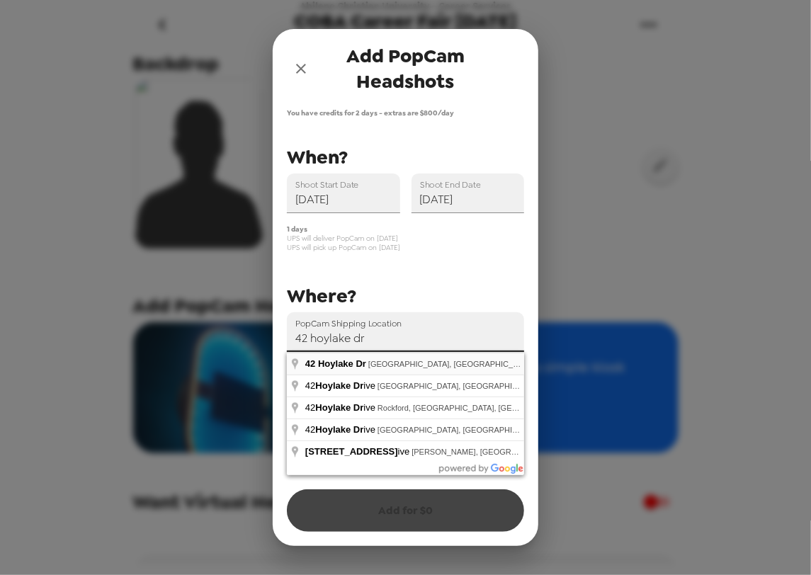
type input "42 Hoylake Dr, Abilene, TX, USA"
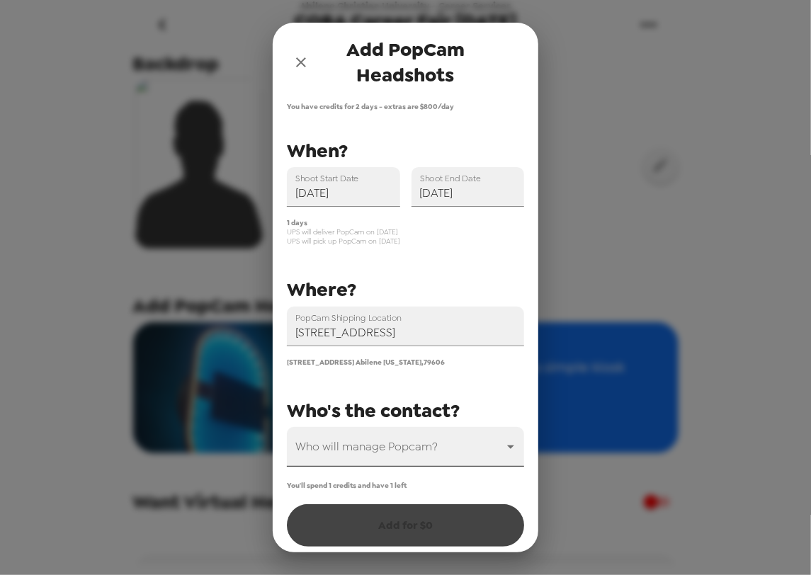
click at [381, 445] on body "Abilene Christian University - Career Services COBA Career Fair 10/7/25 7/10/25…" at bounding box center [405, 287] width 811 height 575
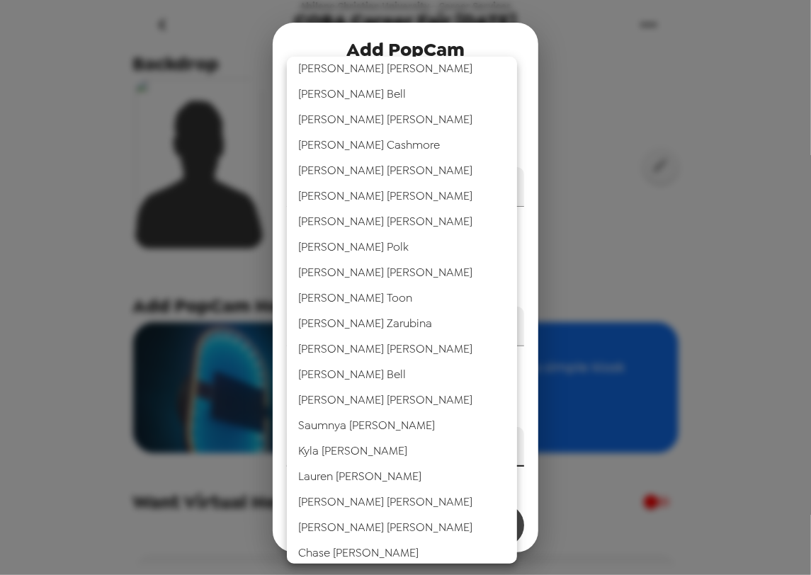
scroll to position [575, 0]
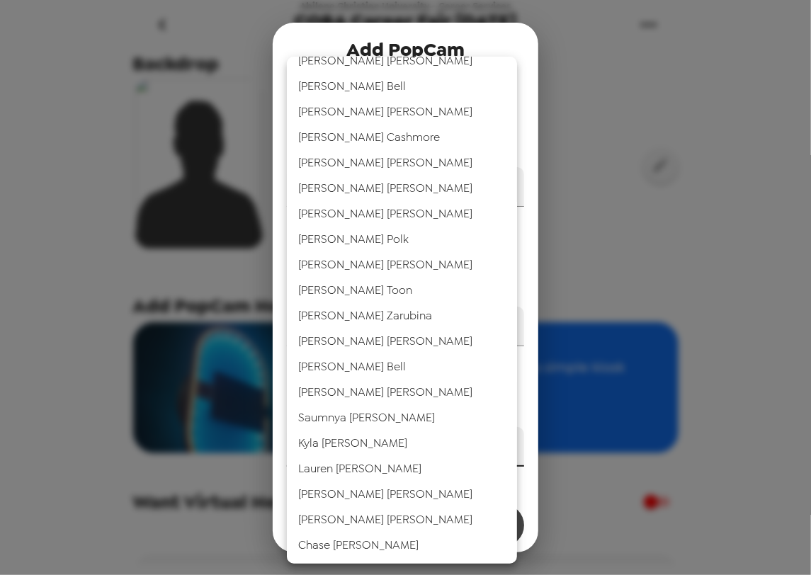
click at [370, 446] on li "Kyla Karleskint" at bounding box center [402, 444] width 230 height 26
type input "40341"
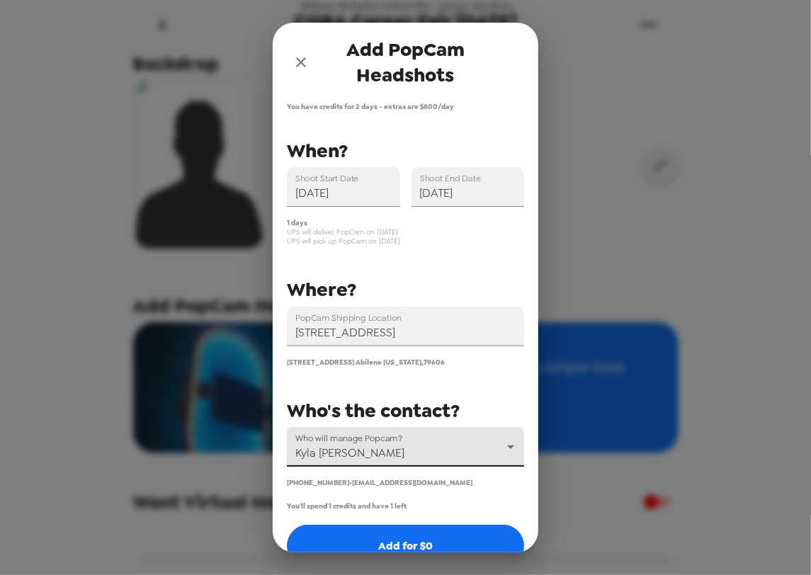
scroll to position [30, 0]
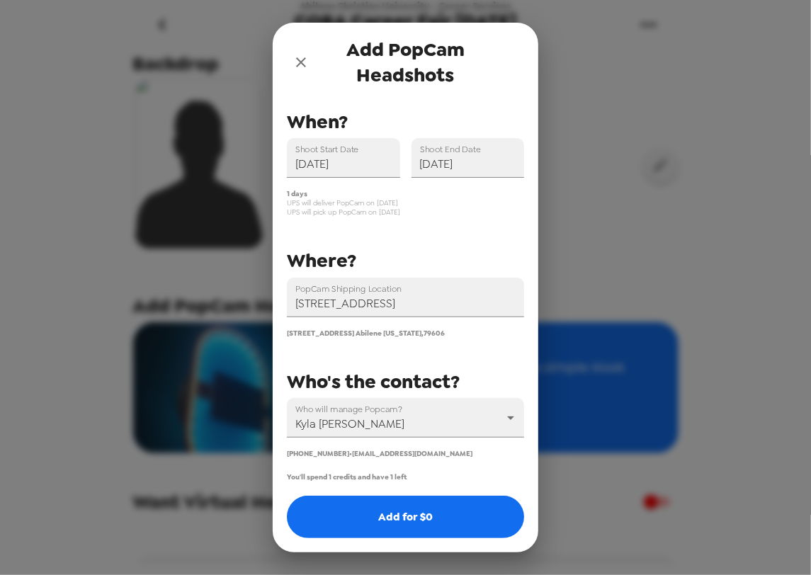
drag, startPoint x: 409, startPoint y: 198, endPoint x: 310, endPoint y: 203, distance: 99.3
click at [310, 203] on span "UPS will deliver PopCam on 10/6/25" at bounding box center [405, 202] width 237 height 9
click at [368, 204] on span "UPS will deliver PopCam on 10/6/25" at bounding box center [405, 202] width 237 height 9
drag, startPoint x: 375, startPoint y: 203, endPoint x: 402, endPoint y: 201, distance: 26.2
click at [402, 201] on span "UPS will deliver PopCam on 10/6/25" at bounding box center [405, 202] width 237 height 9
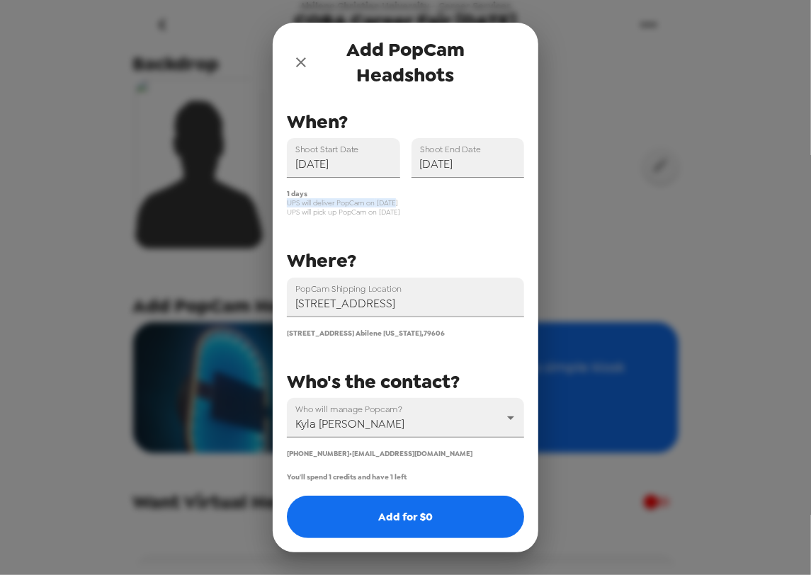
drag, startPoint x: 289, startPoint y: 202, endPoint x: 391, endPoint y: 204, distance: 102.0
click at [392, 204] on span "UPS will deliver PopCam on 10/6/25" at bounding box center [405, 202] width 237 height 9
click at [363, 159] on input "[DATE]" at bounding box center [343, 158] width 113 height 40
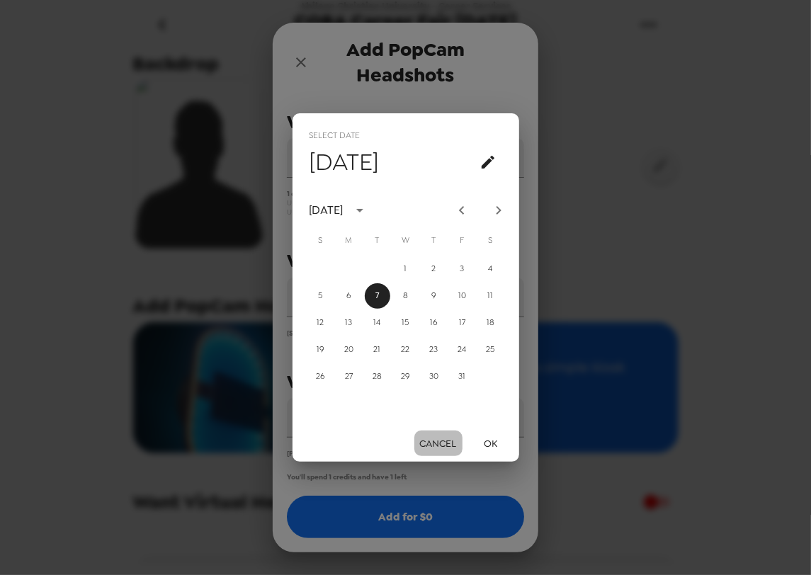
click at [436, 440] on button "Cancel" at bounding box center [438, 444] width 48 height 26
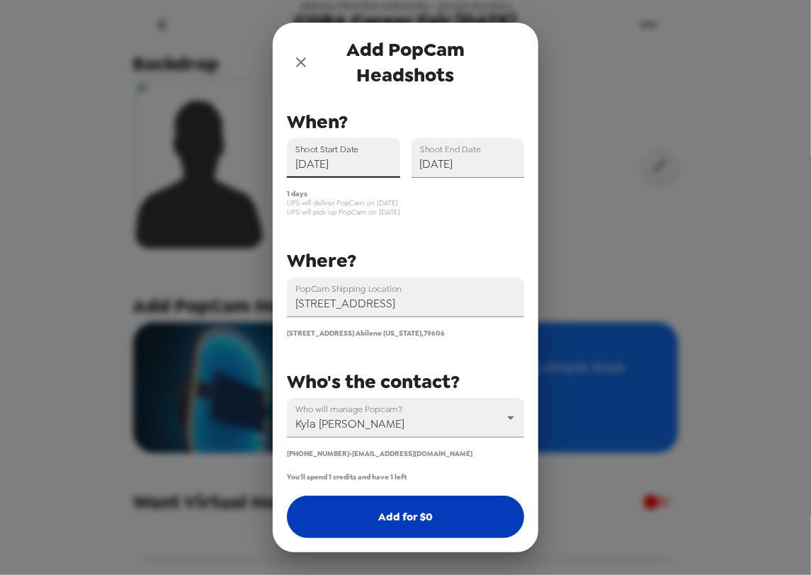
click at [385, 520] on button "Add for $ 0" at bounding box center [405, 517] width 237 height 43
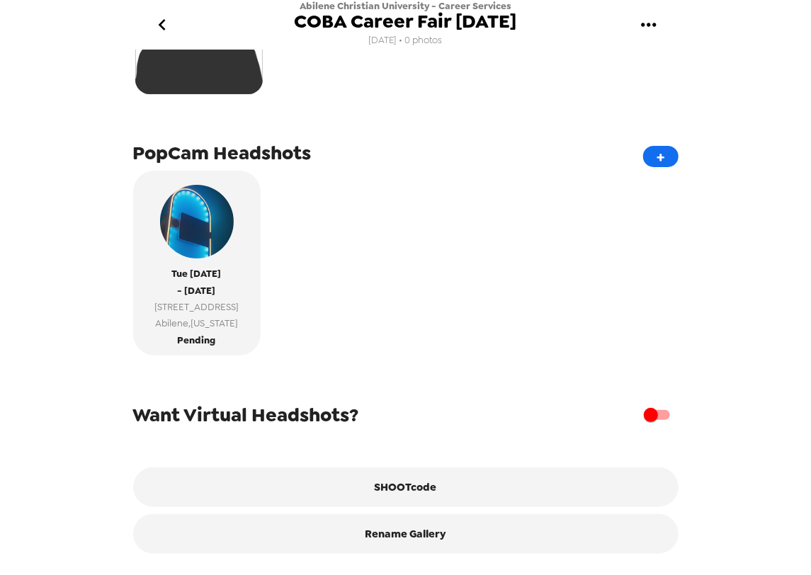
scroll to position [255, 0]
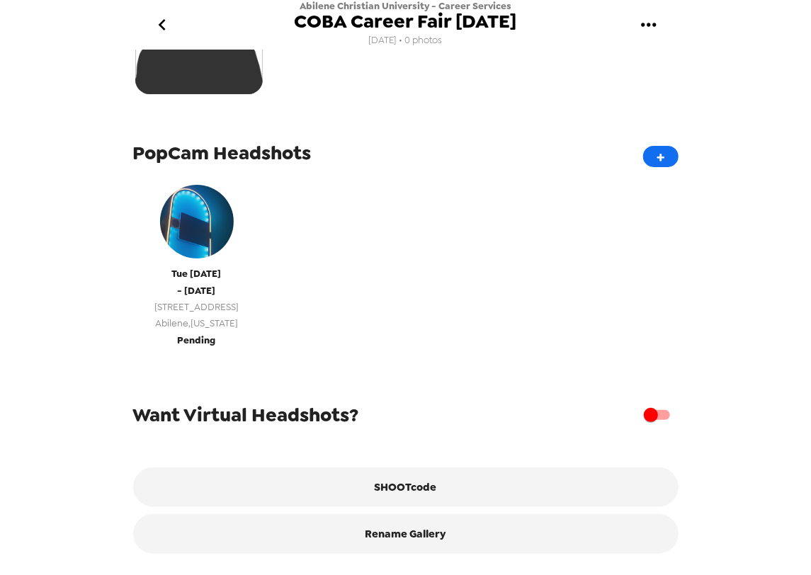
click at [184, 315] on span "[GEOGRAPHIC_DATA] , [US_STATE]" at bounding box center [196, 323] width 84 height 16
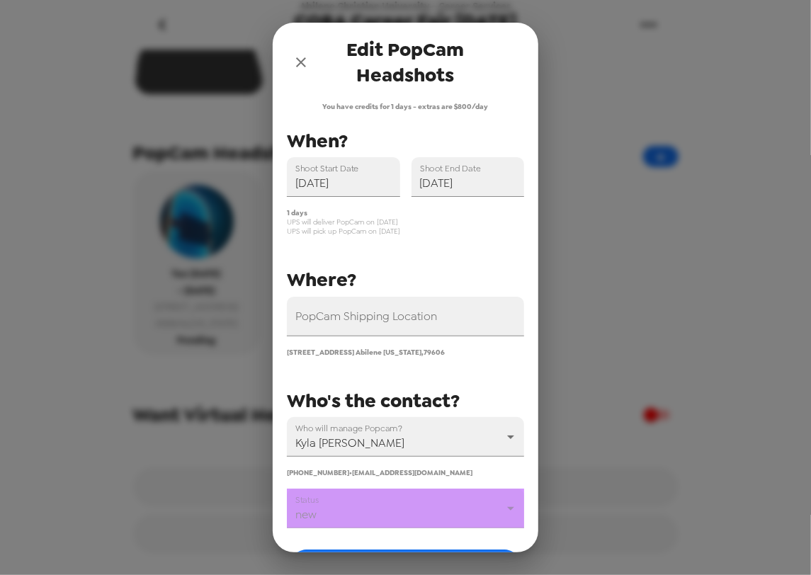
click at [303, 61] on icon "close" at bounding box center [301, 62] width 17 height 17
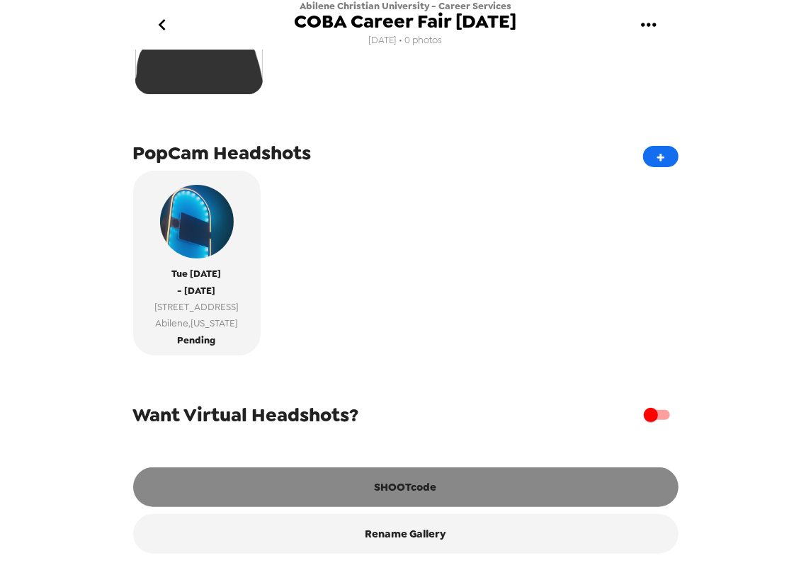
click at [395, 491] on button "SHOOTcode" at bounding box center [405, 488] width 545 height 40
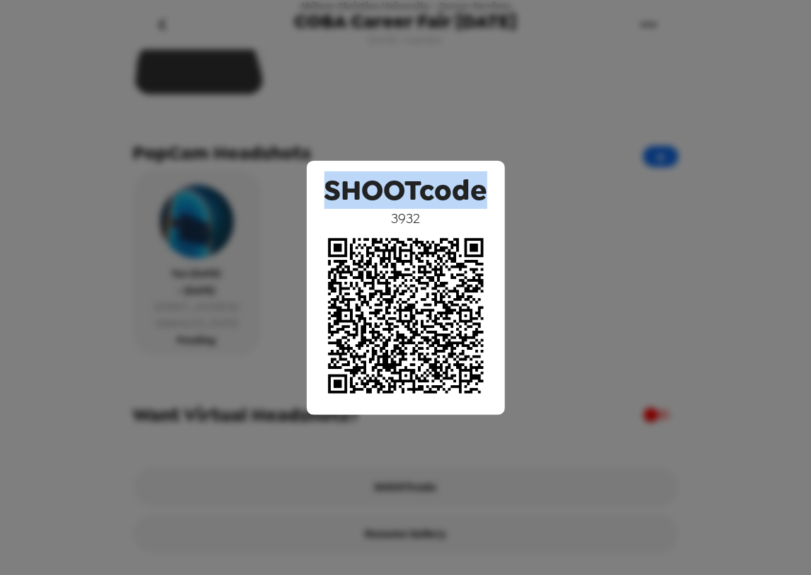
drag, startPoint x: 324, startPoint y: 187, endPoint x: 468, endPoint y: 190, distance: 144.5
click at [485, 191] on span "SHOOTcode" at bounding box center [405, 190] width 163 height 38
click at [433, 191] on span "SHOOTcode" at bounding box center [405, 190] width 163 height 38
drag, startPoint x: 327, startPoint y: 193, endPoint x: 482, endPoint y: 186, distance: 155.3
click at [482, 186] on span "SHOOTcode" at bounding box center [405, 190] width 163 height 38
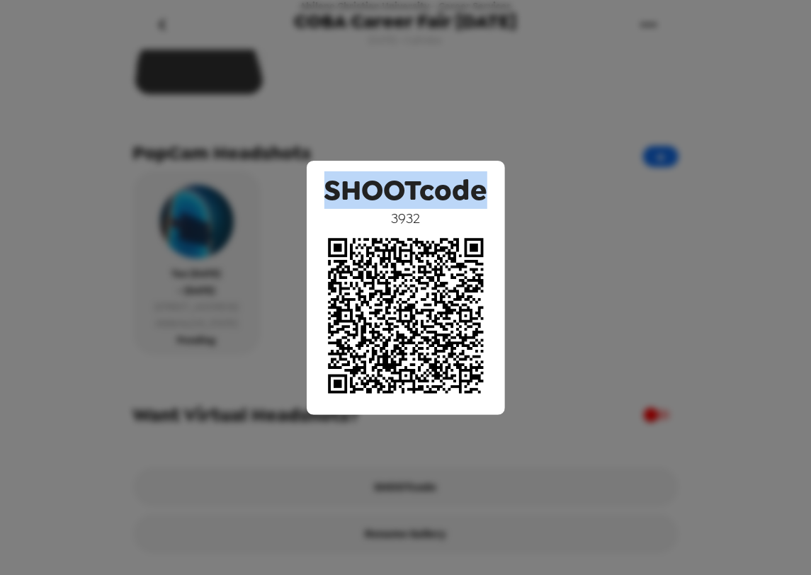
click at [468, 198] on span "SHOOTcode" at bounding box center [405, 190] width 163 height 38
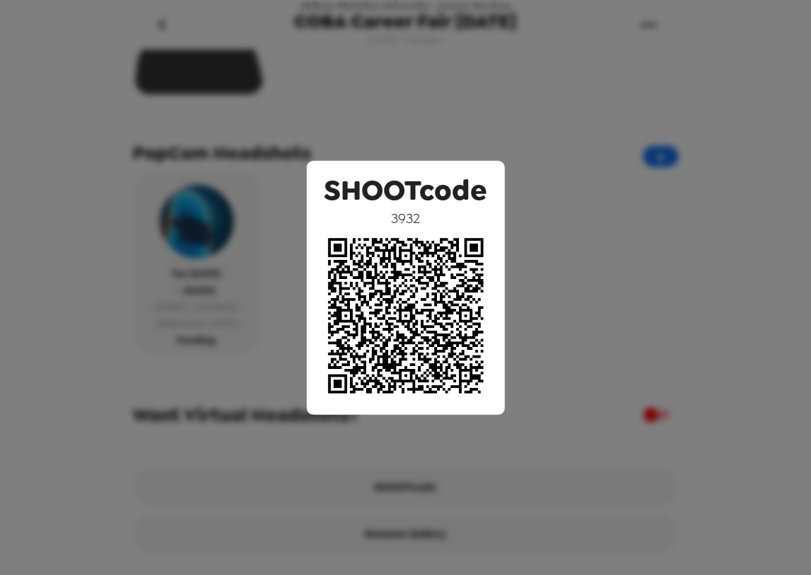
click at [375, 224] on div "SHOOTcode 3932" at bounding box center [406, 288] width 198 height 254
click at [298, 421] on div "SHOOTcode 3932" at bounding box center [405, 287] width 811 height 575
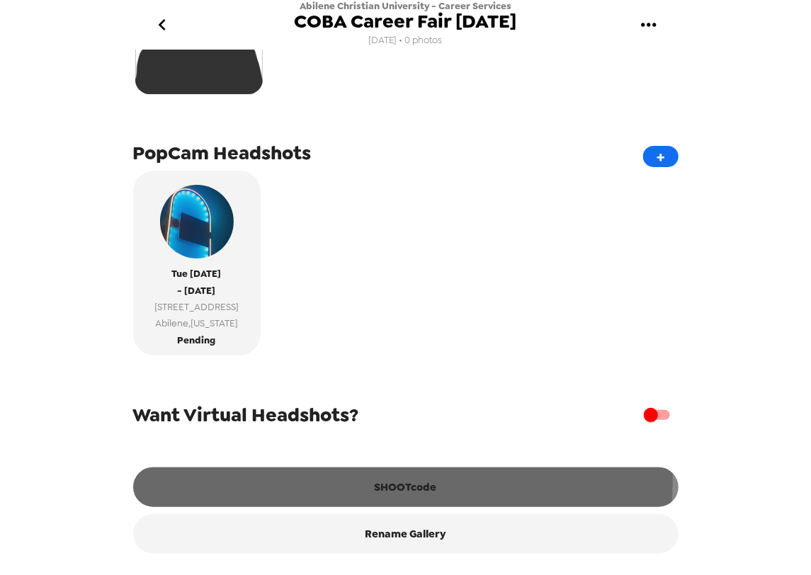
click at [390, 481] on button "SHOOTcode" at bounding box center [405, 488] width 545 height 40
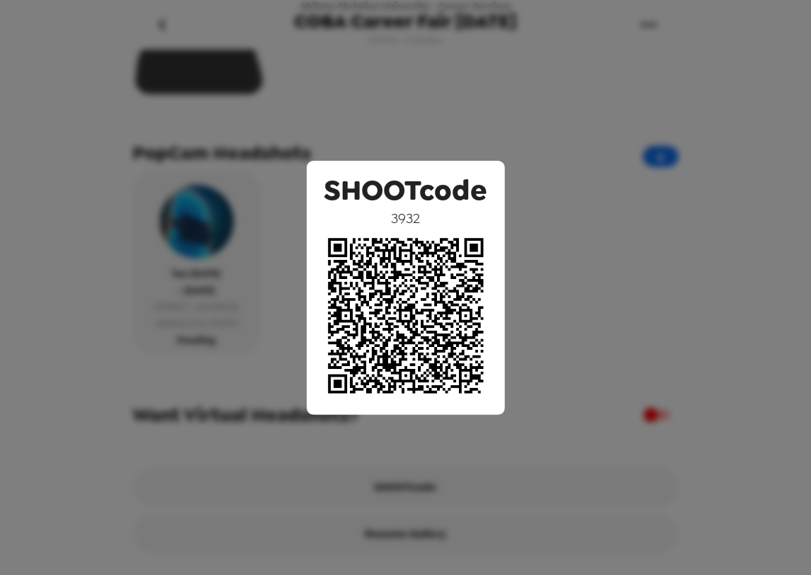
drag, startPoint x: 170, startPoint y: 137, endPoint x: 188, endPoint y: 99, distance: 42.5
click at [171, 137] on div "SHOOTcode 3932" at bounding box center [405, 287] width 811 height 575
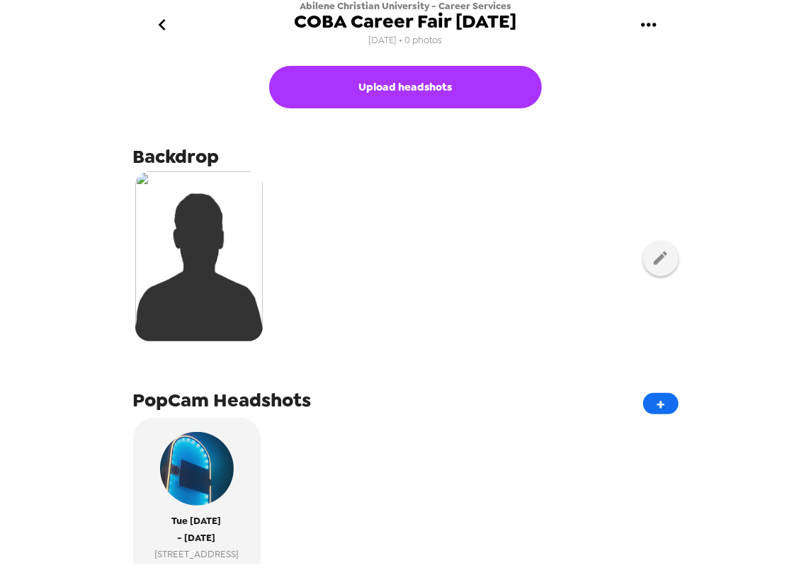
scroll to position [0, 0]
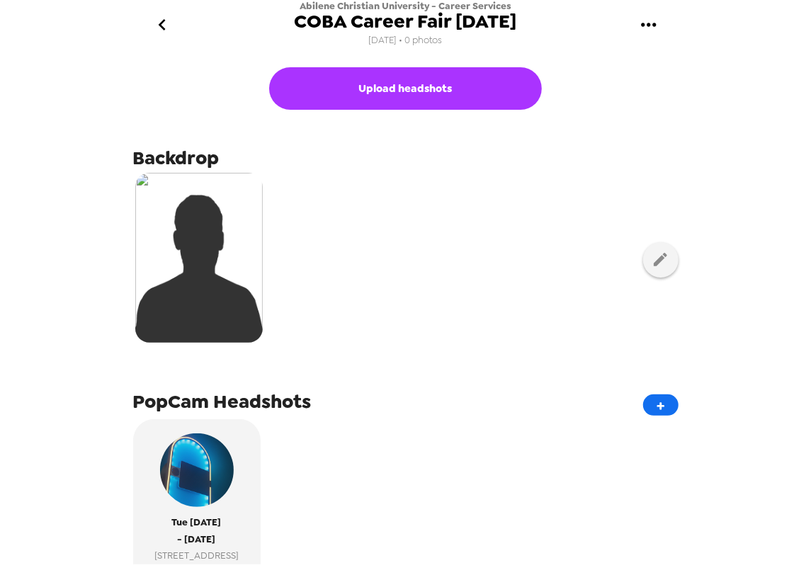
click at [166, 28] on icon "go back" at bounding box center [162, 24] width 23 height 23
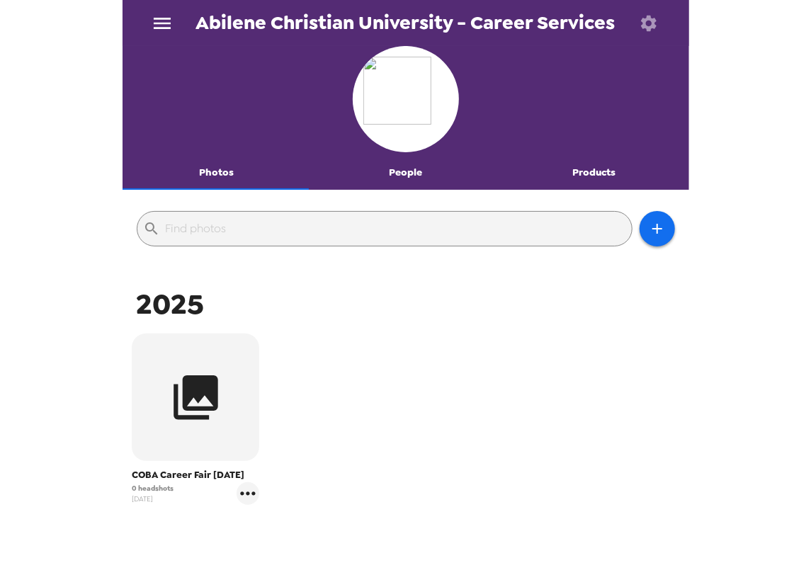
click at [166, 30] on icon "menu" at bounding box center [162, 23] width 23 height 23
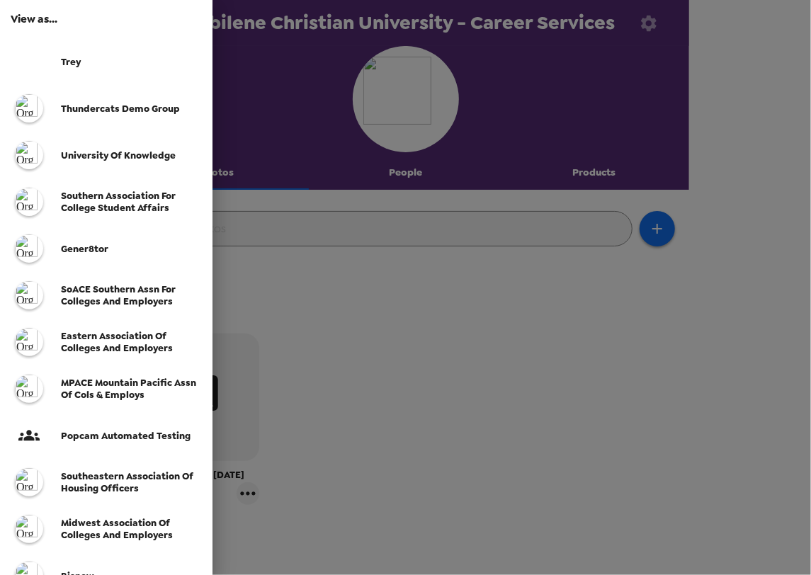
click at [109, 301] on span "SoACE Southern Assn for Colleges and Employers" at bounding box center [118, 295] width 115 height 24
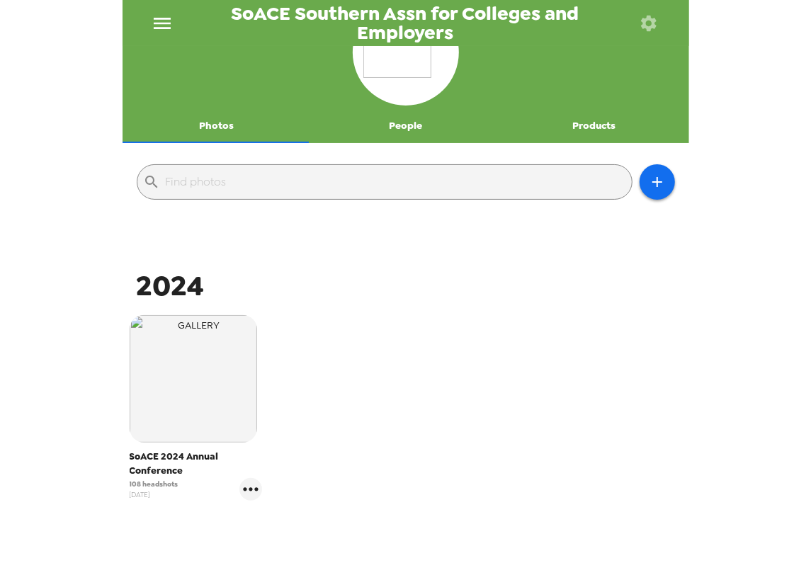
scroll to position [47, 0]
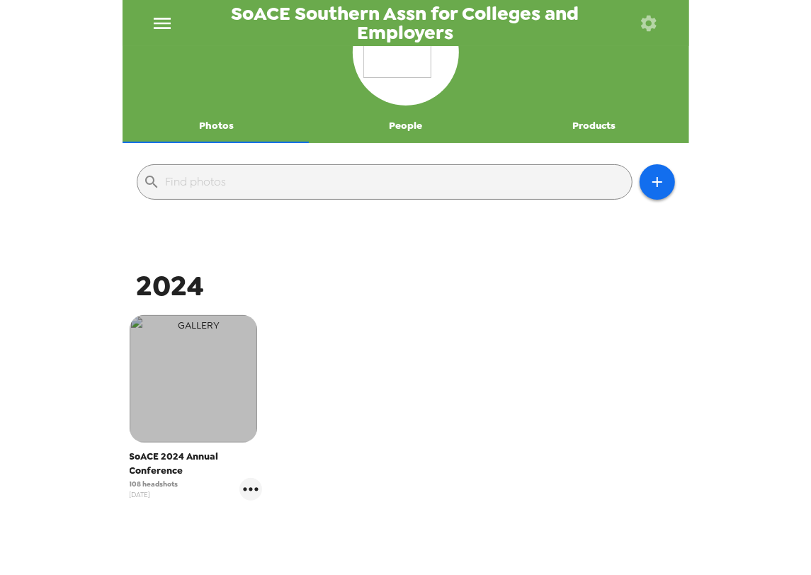
click at [212, 415] on img "button" at bounding box center [194, 379] width 128 height 128
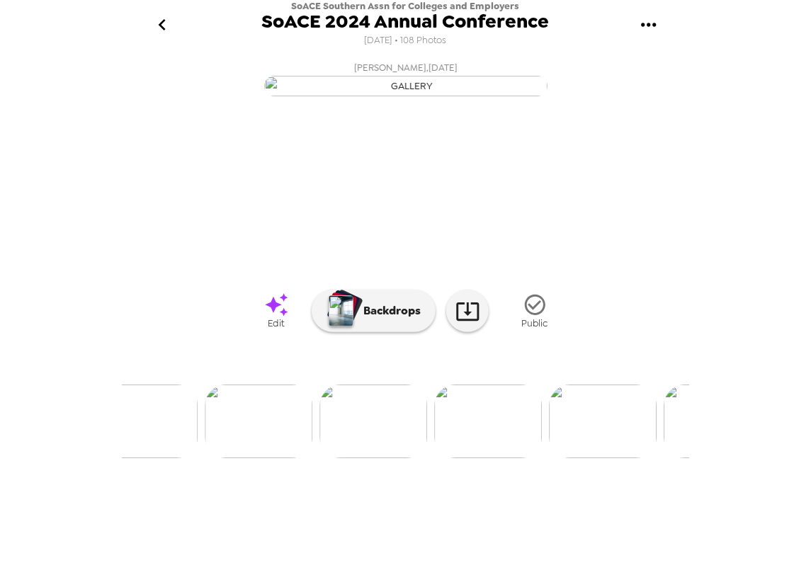
click at [260, 458] on img at bounding box center [259, 422] width 108 height 74
click at [317, 458] on img at bounding box center [297, 422] width 108 height 74
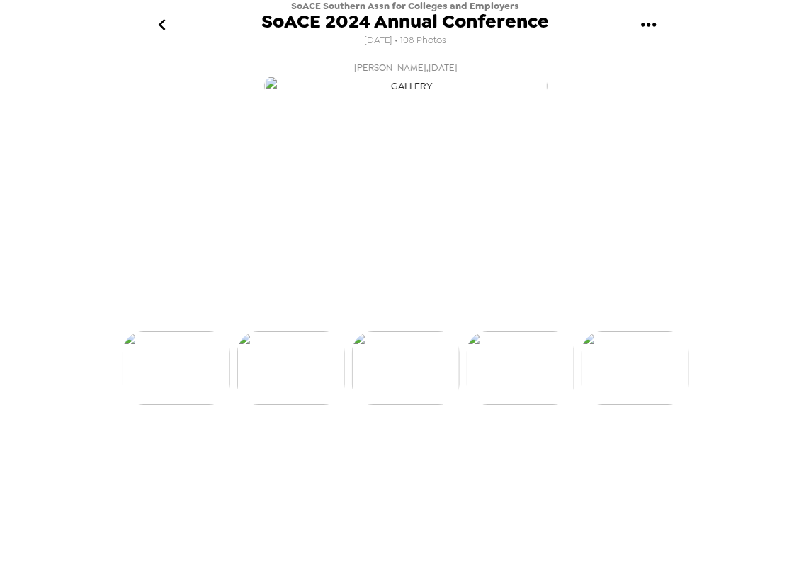
scroll to position [0, 458]
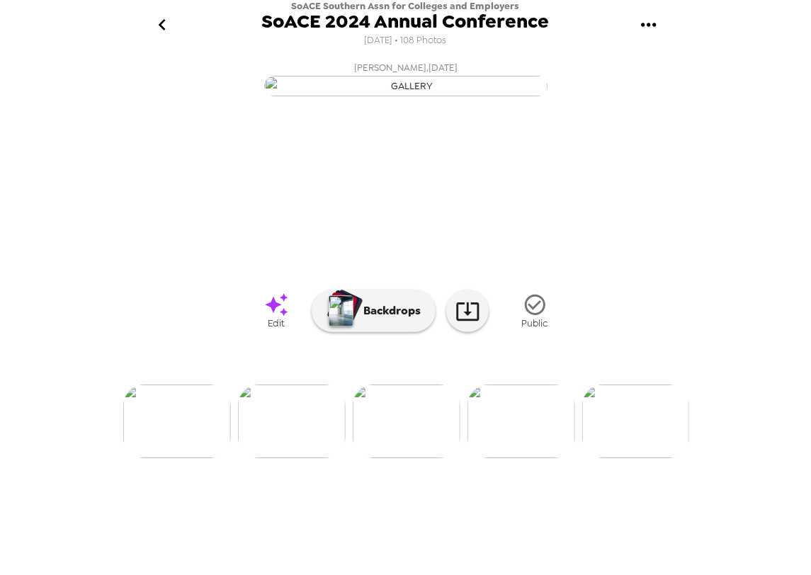
click at [520, 458] on img at bounding box center [522, 422] width 108 height 74
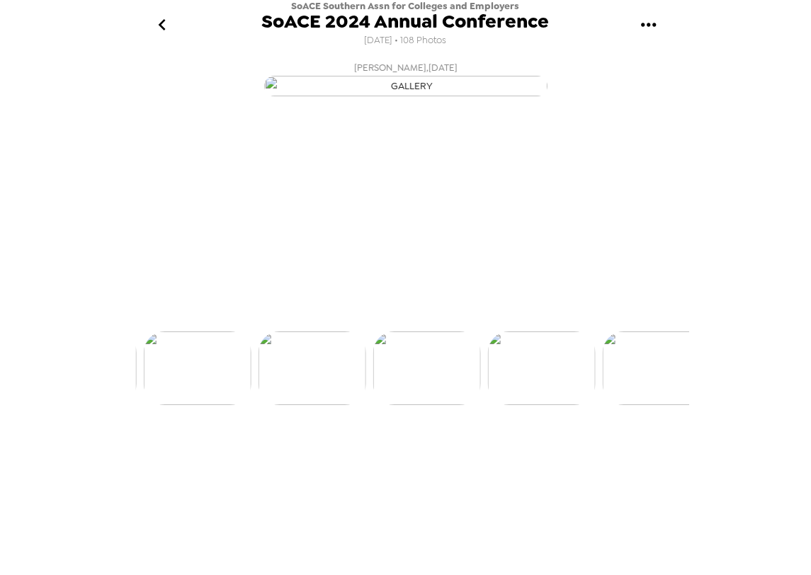
scroll to position [0, 573]
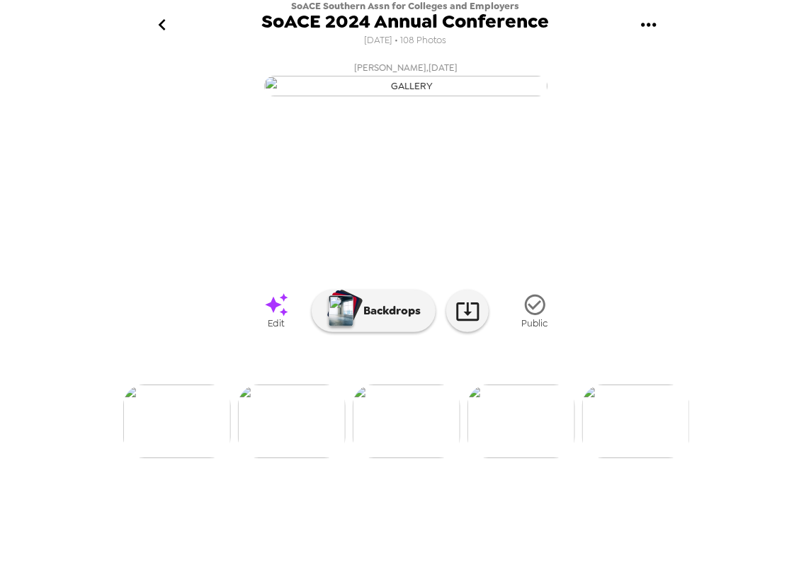
click at [324, 458] on img at bounding box center [292, 422] width 108 height 74
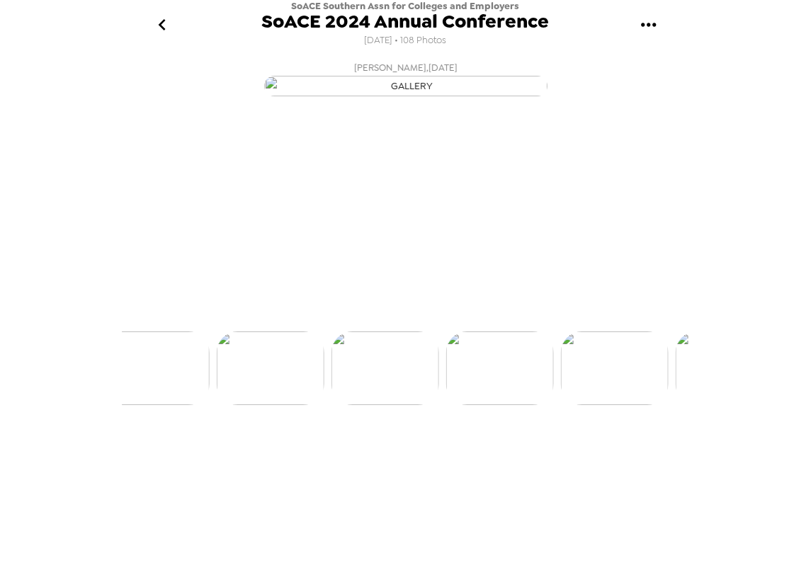
scroll to position [0, 458]
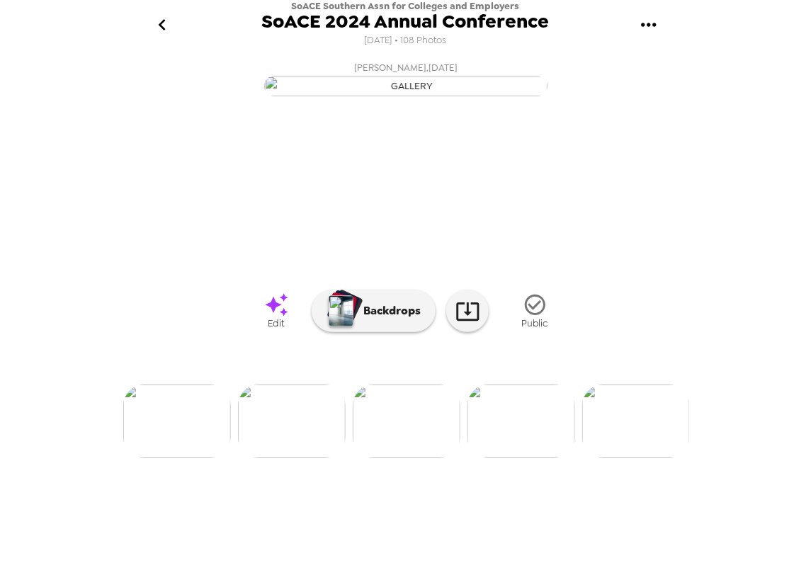
click at [196, 458] on img at bounding box center [177, 422] width 108 height 74
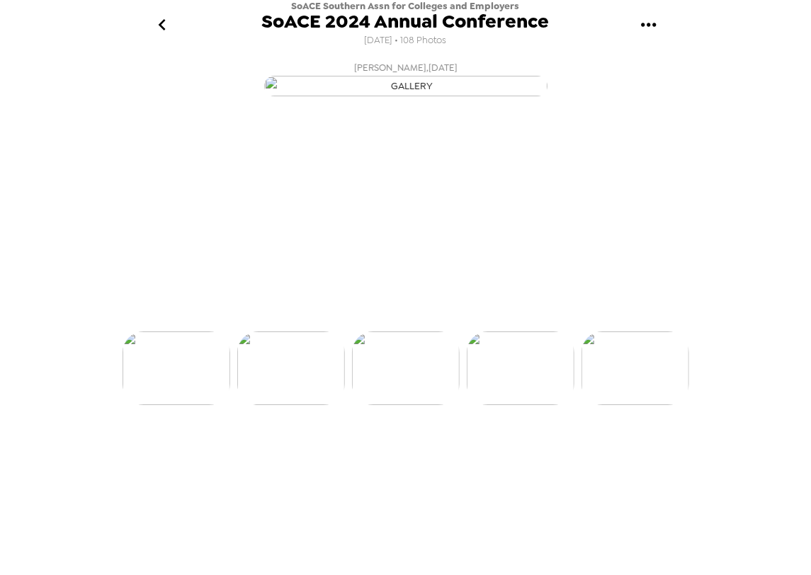
scroll to position [0, 230]
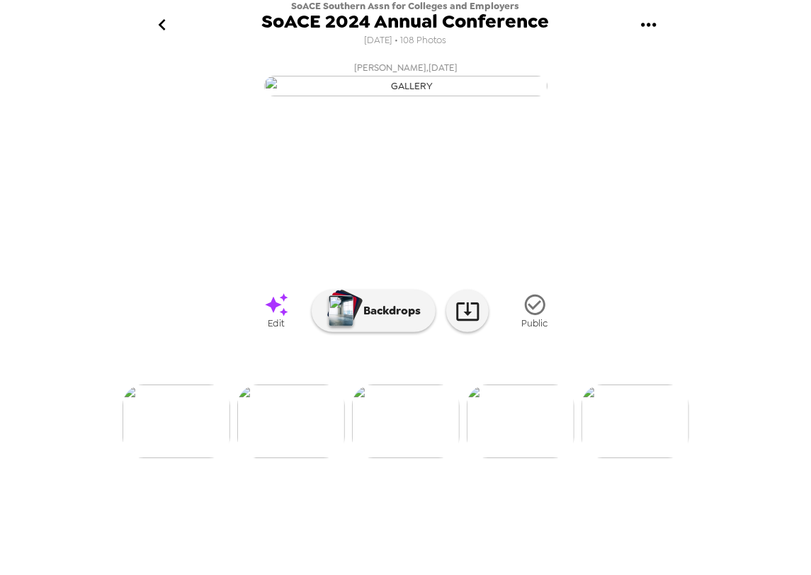
click at [170, 27] on icon "go back" at bounding box center [162, 24] width 23 height 23
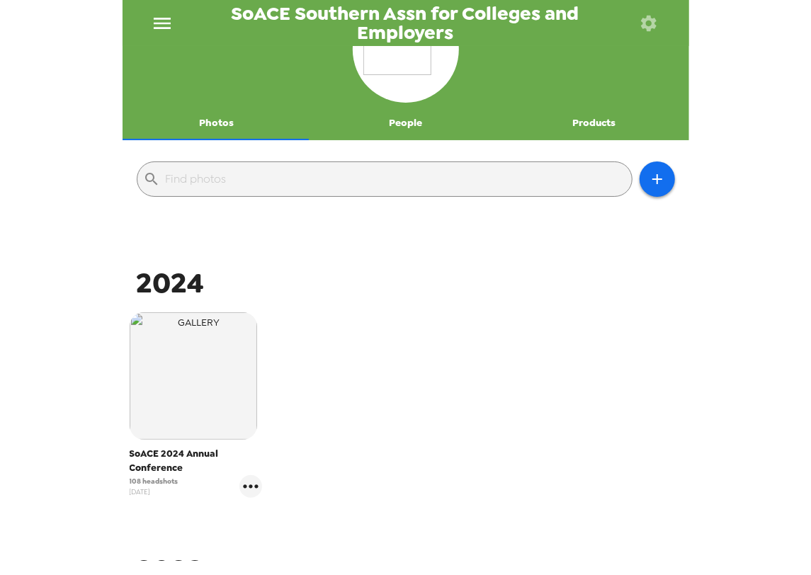
scroll to position [94, 0]
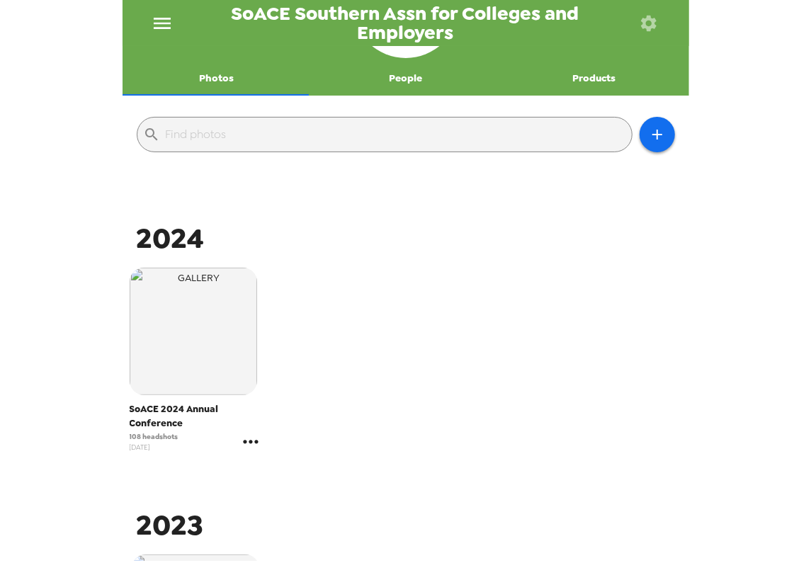
click at [246, 449] on icon "gallery menu" at bounding box center [250, 442] width 23 height 23
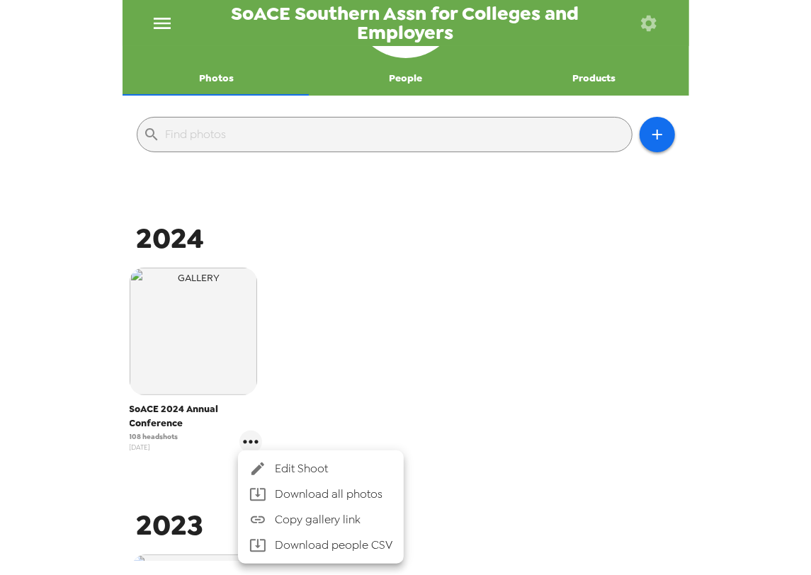
click at [293, 465] on span "Edit Shoot" at bounding box center [334, 468] width 118 height 17
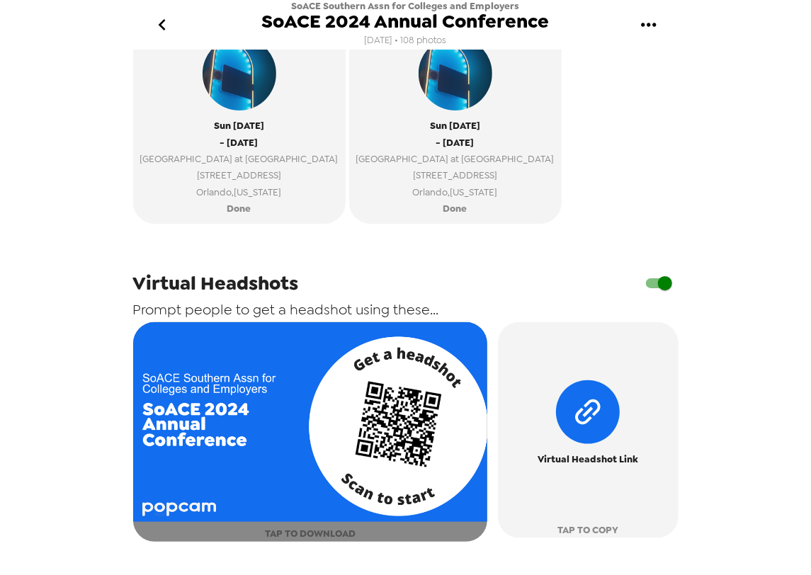
scroll to position [613, 0]
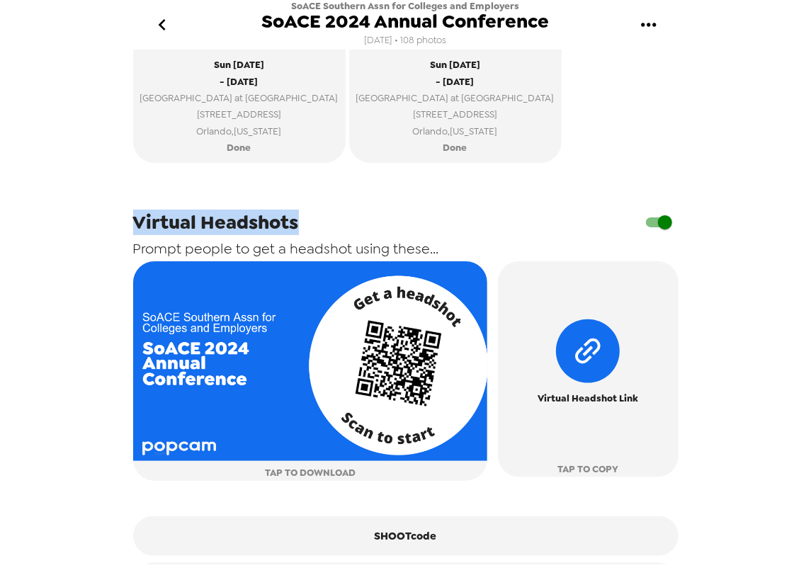
drag, startPoint x: 137, startPoint y: 225, endPoint x: 310, endPoint y: 233, distance: 173.0
click at [310, 233] on div "Virtual Headshots" at bounding box center [405, 222] width 545 height 27
click at [266, 230] on span "Virtual Headshots" at bounding box center [216, 223] width 166 height 26
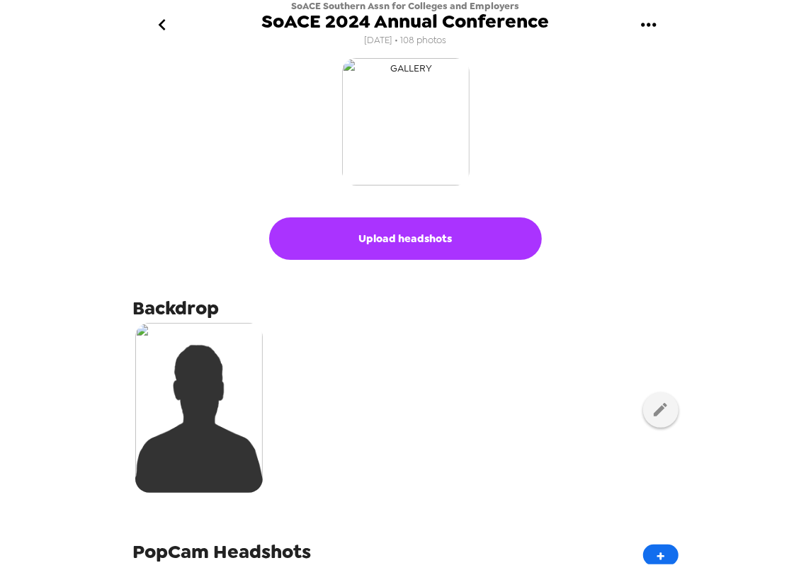
scroll to position [0, 0]
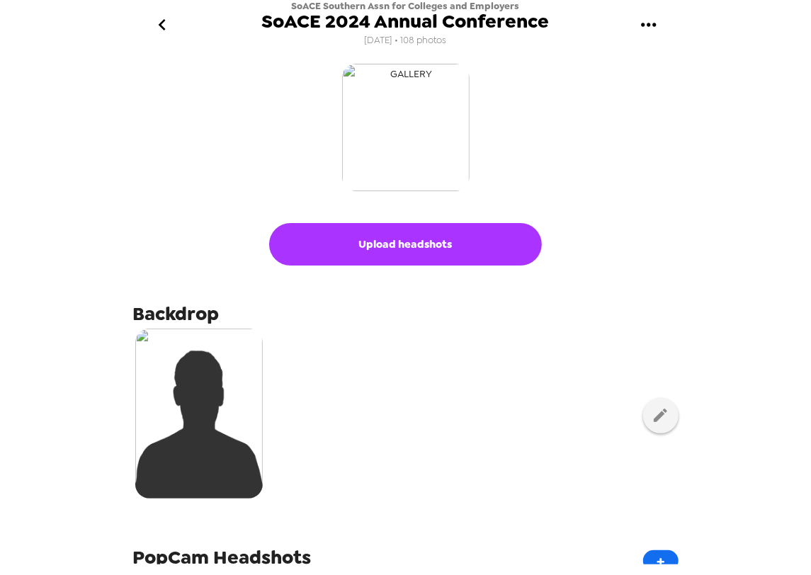
click at [418, 128] on img "button" at bounding box center [406, 128] width 128 height 128
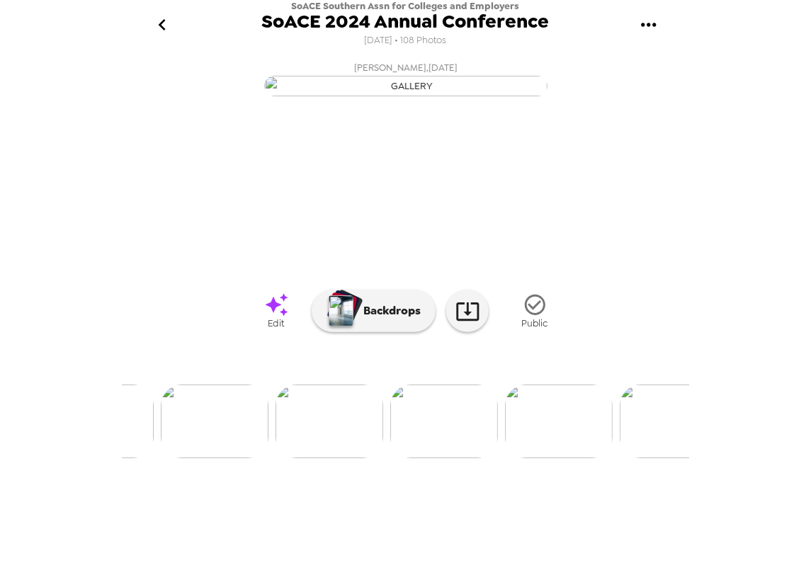
scroll to position [0, 2416]
click at [278, 458] on img at bounding box center [286, 422] width 108 height 74
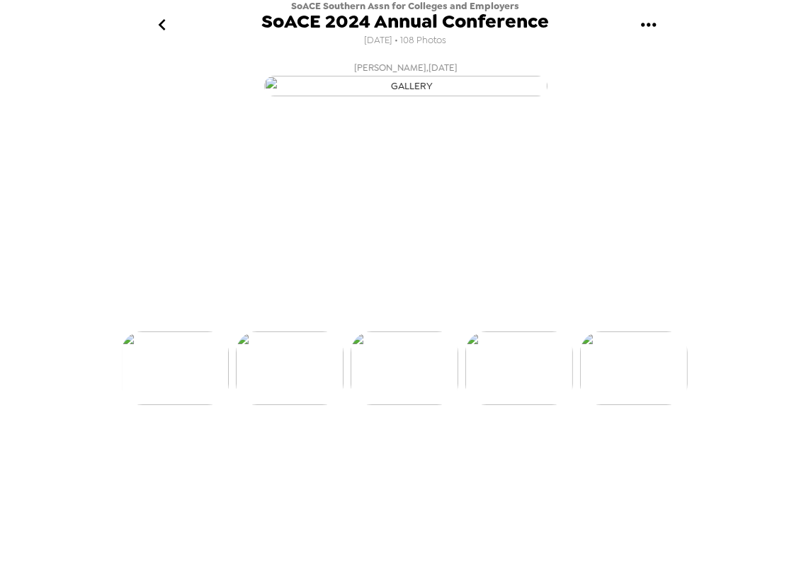
scroll to position [0, 2294]
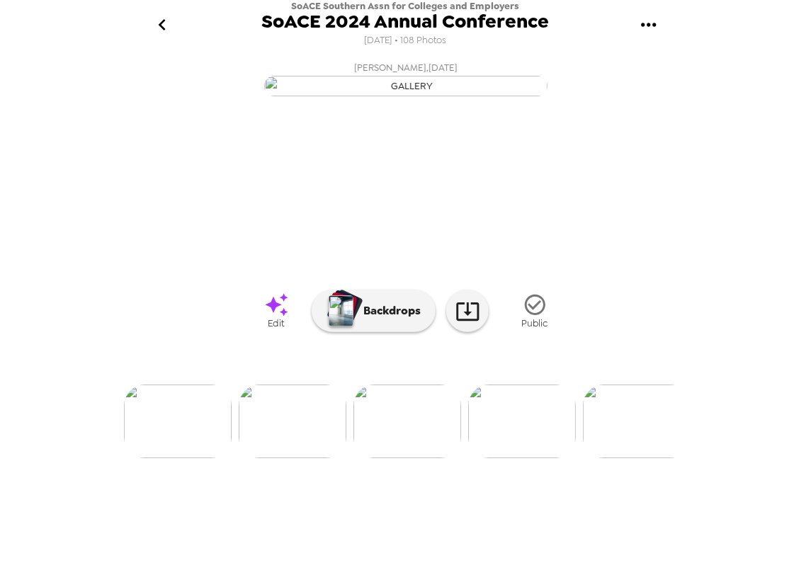
click at [167, 27] on icon "go back" at bounding box center [162, 24] width 23 height 23
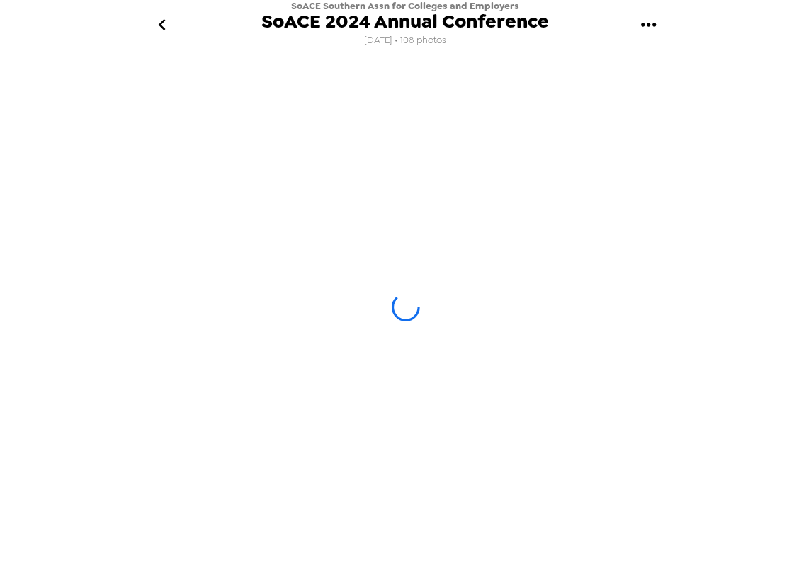
click at [167, 29] on icon "go back" at bounding box center [162, 24] width 23 height 23
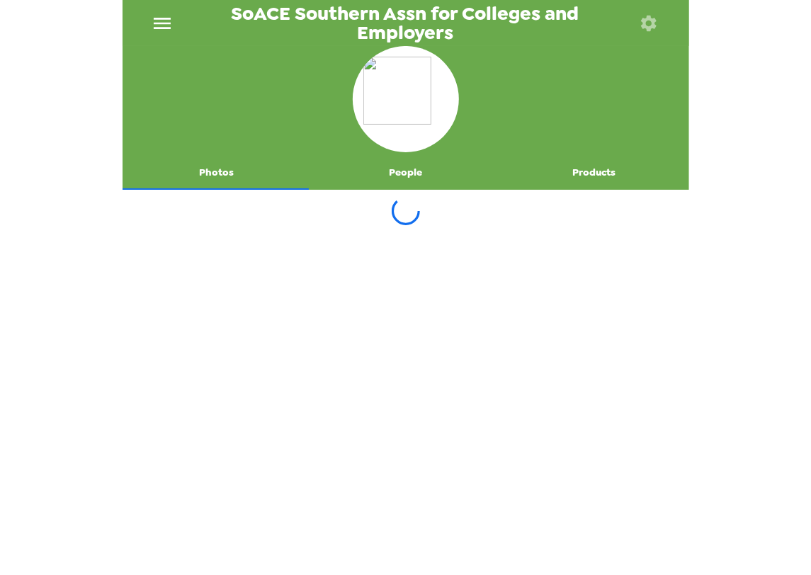
click at [164, 30] on icon "menu" at bounding box center [162, 23] width 23 height 23
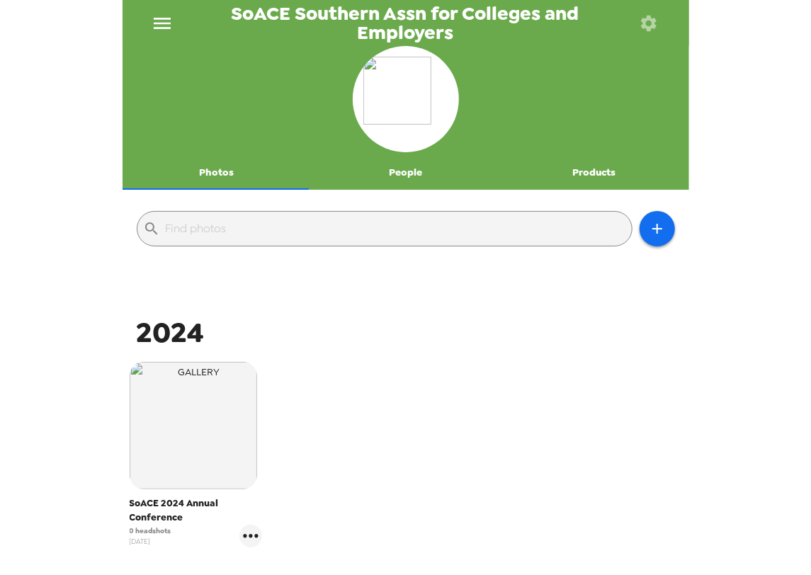
click at [162, 23] on icon "menu" at bounding box center [162, 23] width 17 height 11
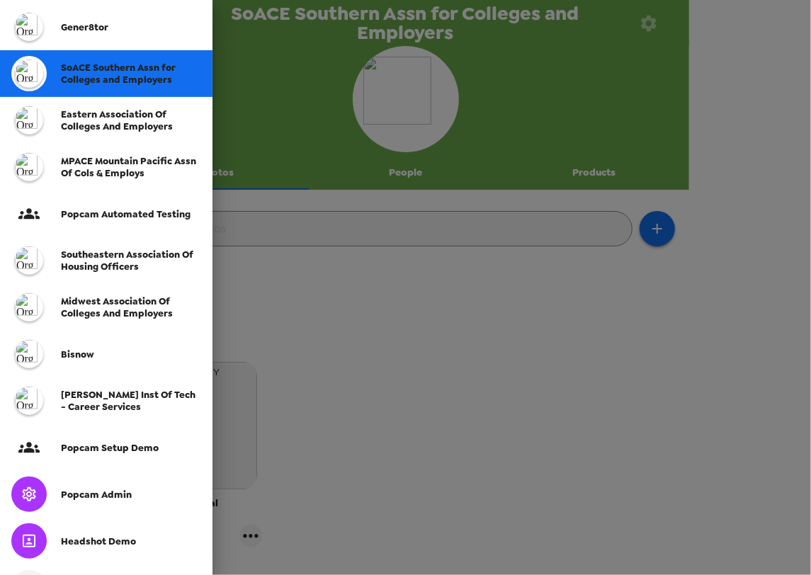
scroll to position [283, 0]
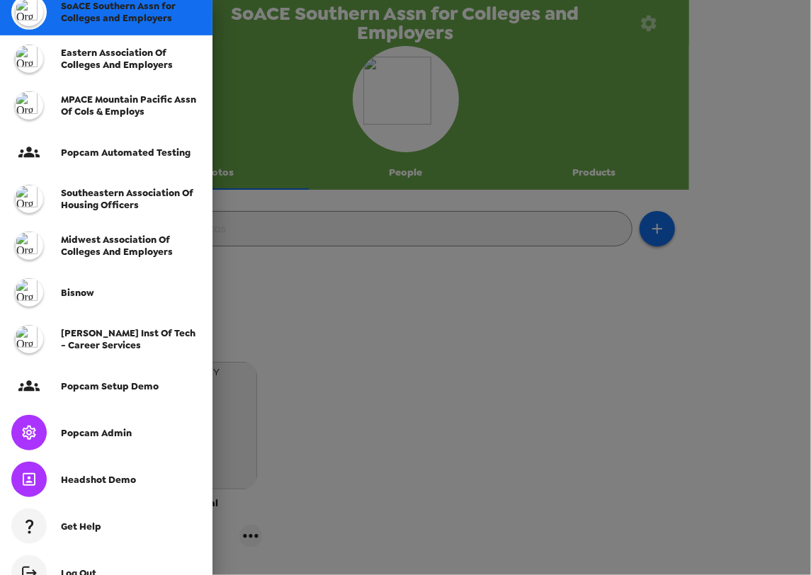
click at [106, 444] on div "Popcam Admin" at bounding box center [106, 432] width 213 height 47
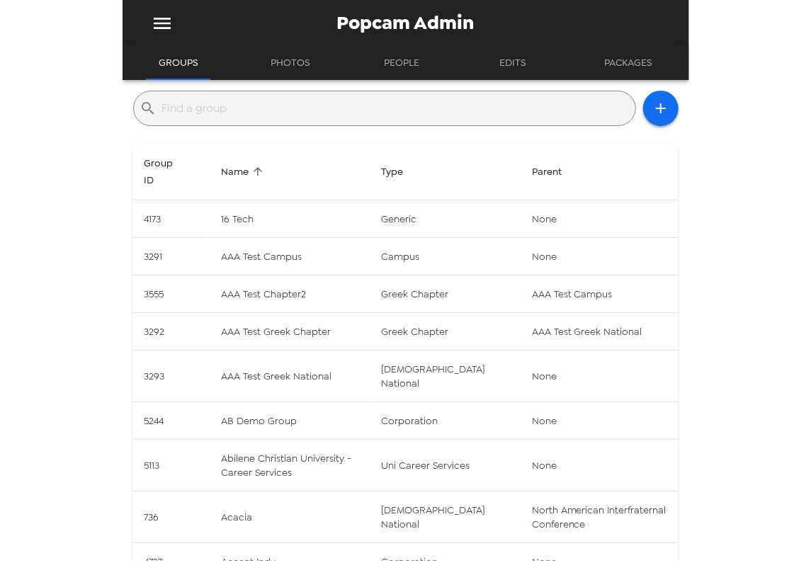
click at [285, 113] on input "text" at bounding box center [396, 108] width 468 height 23
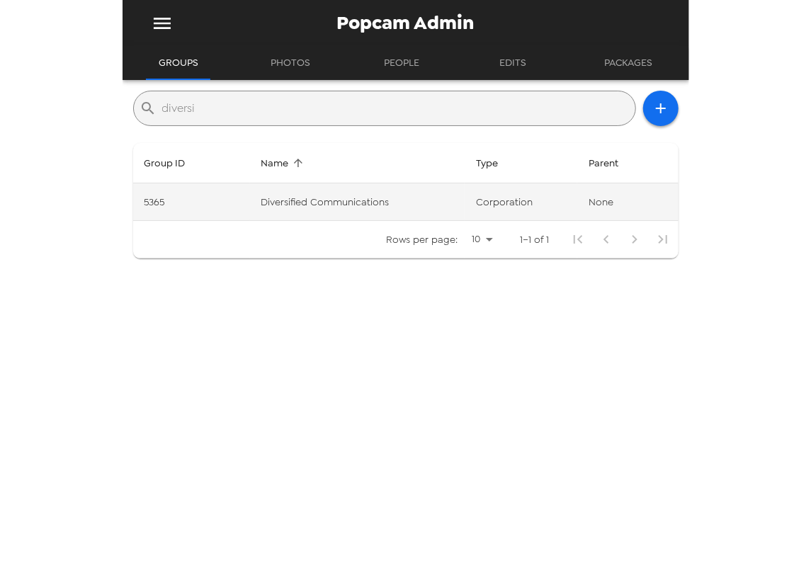
type input "diversi"
click at [300, 206] on td "Diversified Communications" at bounding box center [357, 202] width 215 height 38
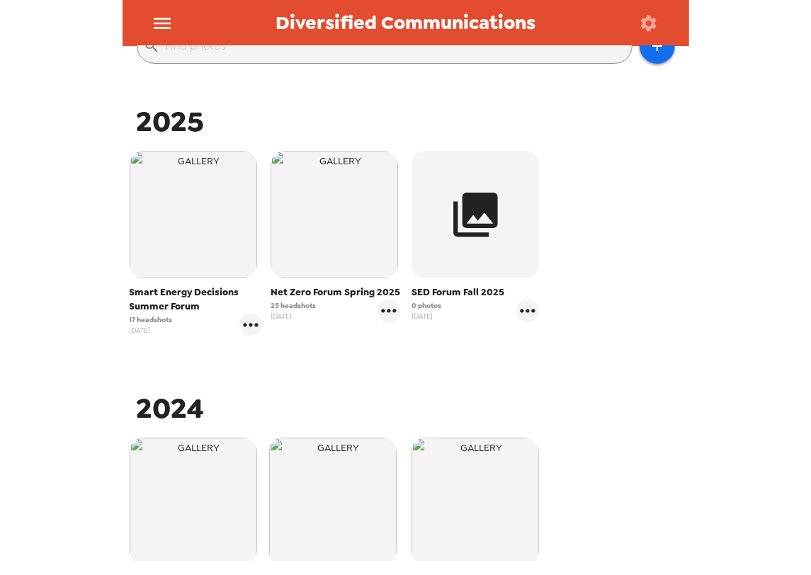
scroll to position [236, 0]
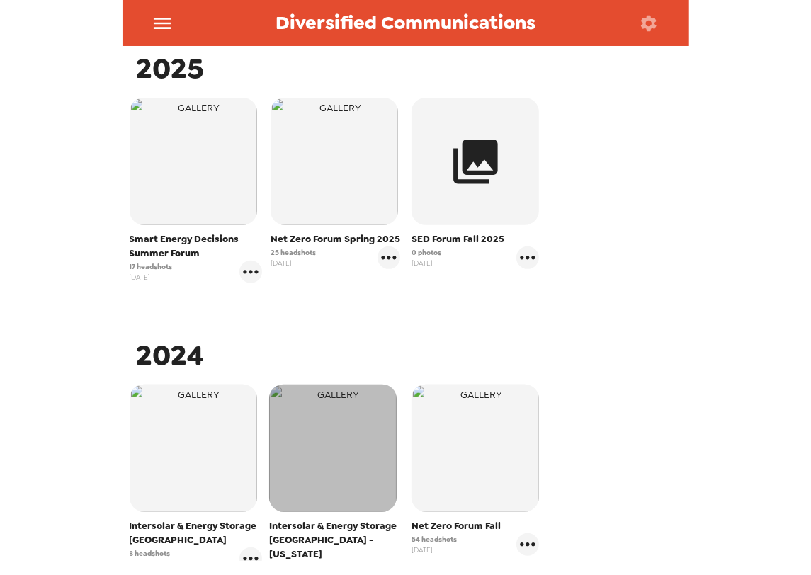
click at [338, 442] on img "button" at bounding box center [333, 449] width 128 height 128
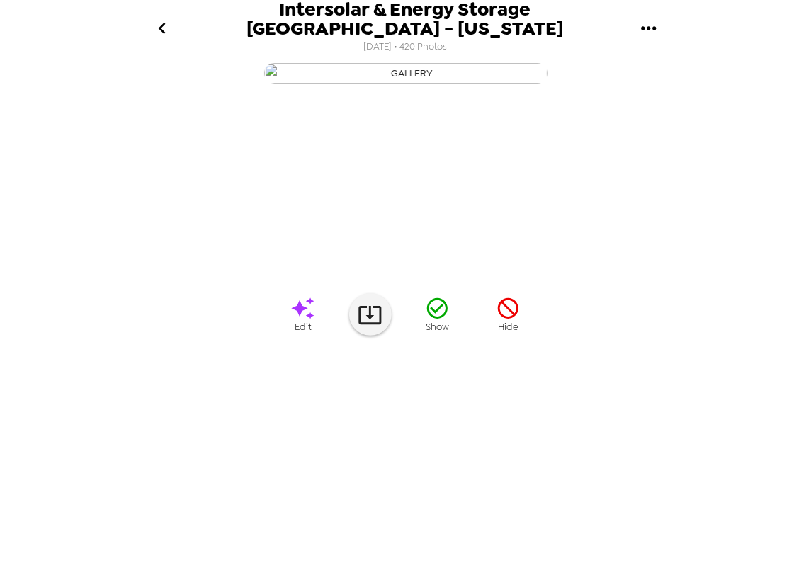
scroll to position [0, 2054]
click at [534, 462] on img at bounding box center [532, 425] width 108 height 74
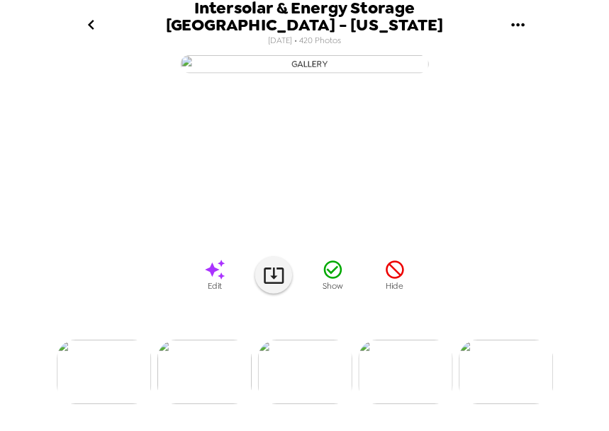
scroll to position [0, 2180]
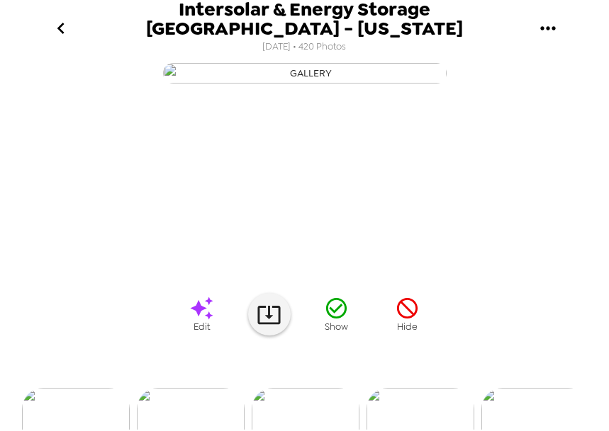
click at [55, 33] on icon "go back" at bounding box center [61, 28] width 23 height 23
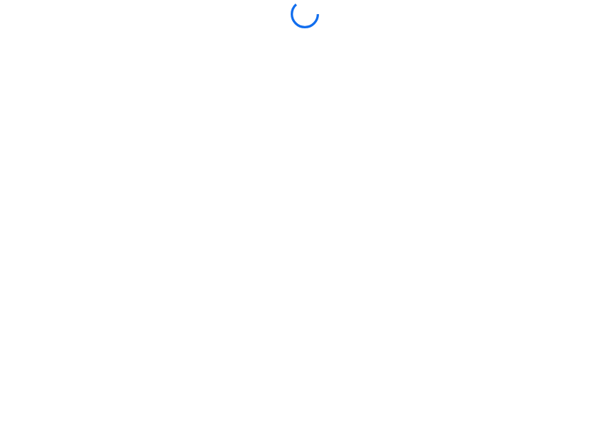
click at [66, 21] on div at bounding box center [304, 14] width 567 height 28
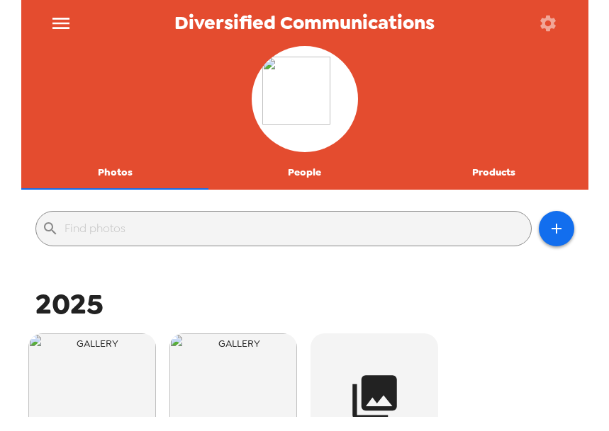
click at [59, 13] on icon "menu" at bounding box center [61, 23] width 23 height 23
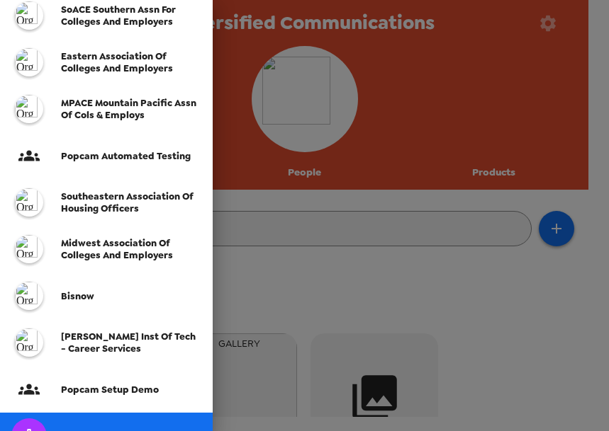
scroll to position [390, 0]
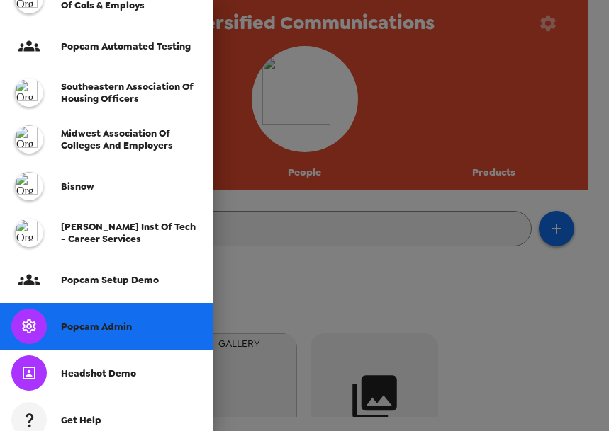
click at [112, 328] on span "Popcam Admin" at bounding box center [96, 327] width 71 height 12
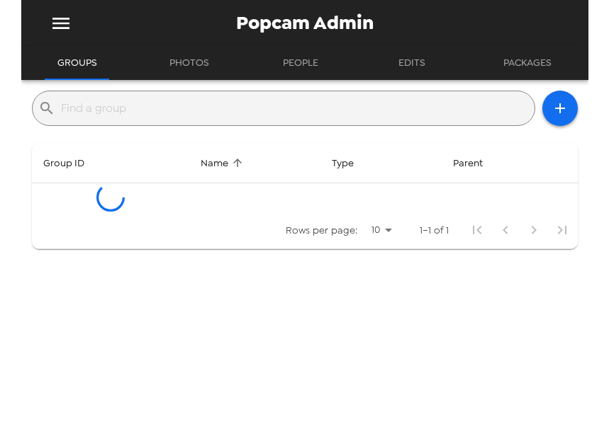
click at [171, 112] on input "text" at bounding box center [295, 108] width 468 height 23
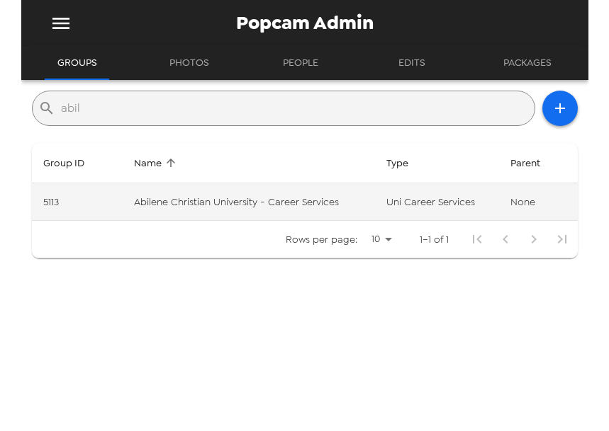
type input "abil"
click at [271, 200] on td "Abilene Christian University - Career Services" at bounding box center [249, 202] width 252 height 38
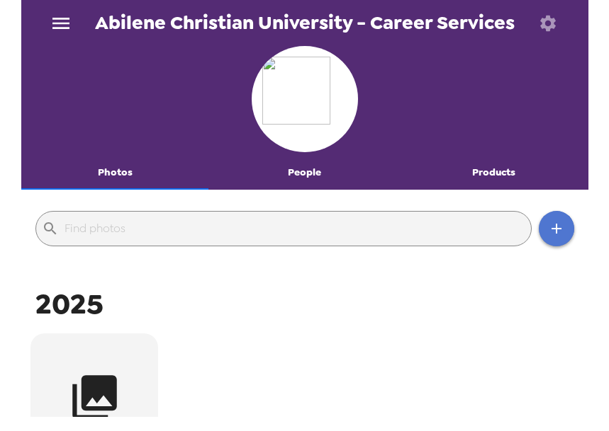
click at [558, 227] on icon "button" at bounding box center [556, 228] width 17 height 17
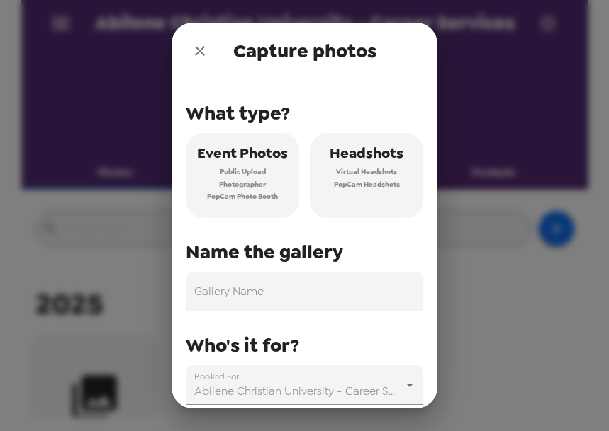
click at [203, 57] on icon "close" at bounding box center [199, 51] width 17 height 17
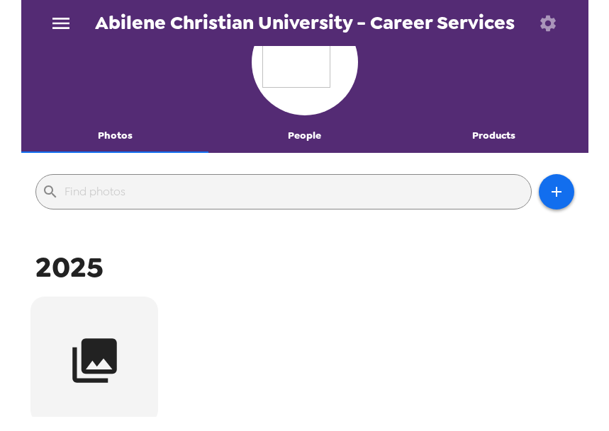
scroll to position [177, 0]
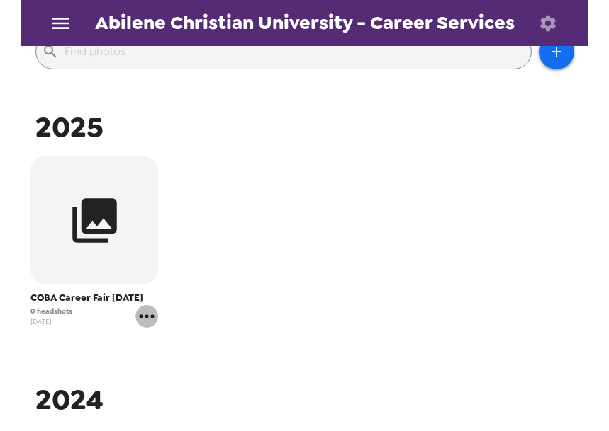
click at [144, 322] on icon "gallery menu" at bounding box center [146, 316] width 23 height 23
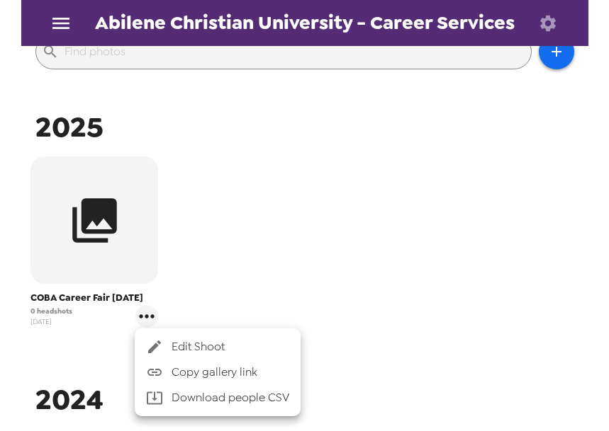
click at [179, 344] on span "Edit Shoot" at bounding box center [230, 347] width 118 height 17
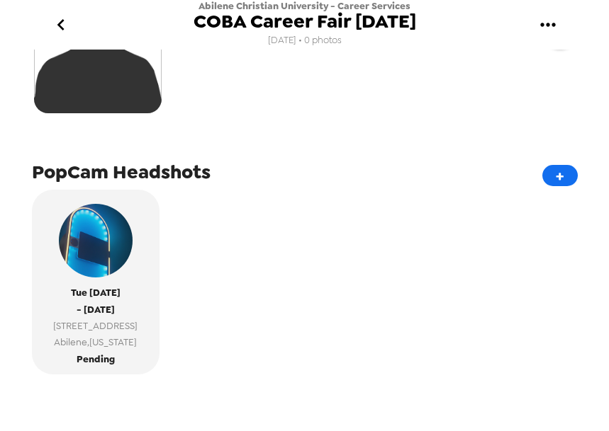
scroll to position [177, 0]
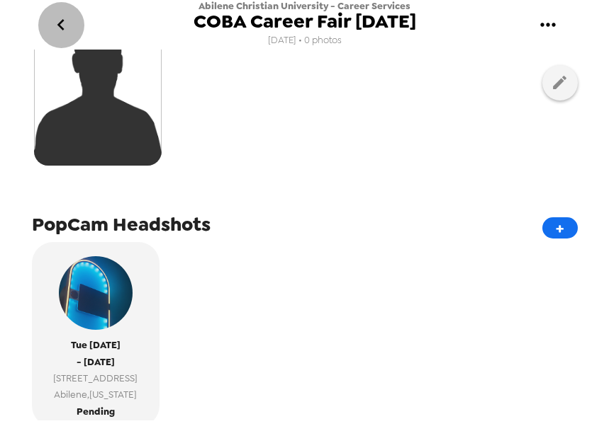
click at [60, 27] on icon "go back" at bounding box center [60, 24] width 7 height 11
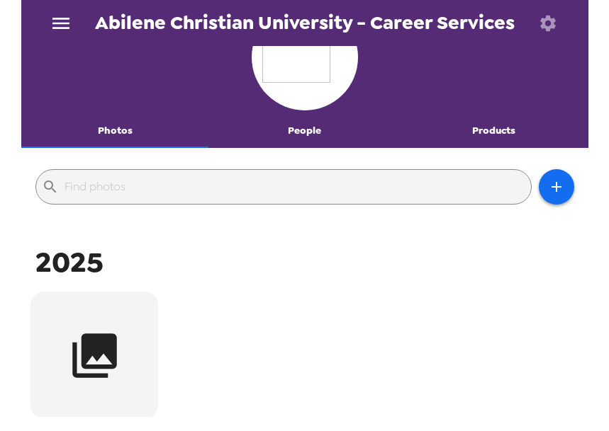
scroll to position [106, 0]
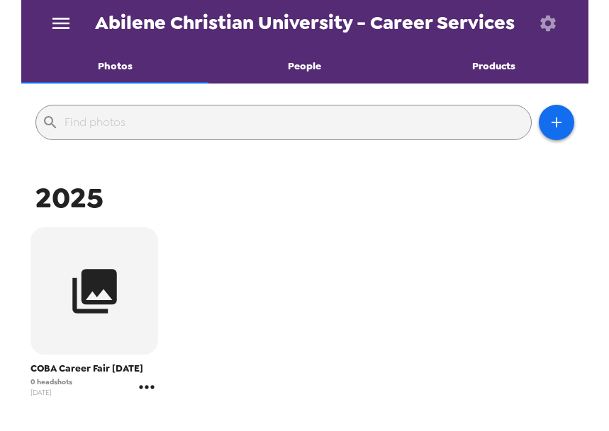
click at [149, 387] on icon "gallery menu" at bounding box center [146, 387] width 23 height 23
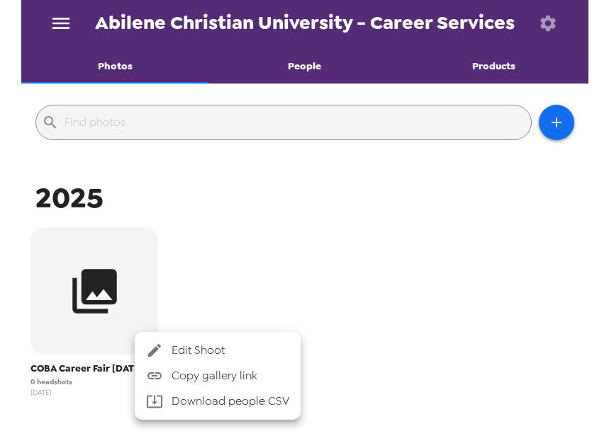
click at [198, 354] on span "Edit Shoot" at bounding box center [230, 350] width 118 height 17
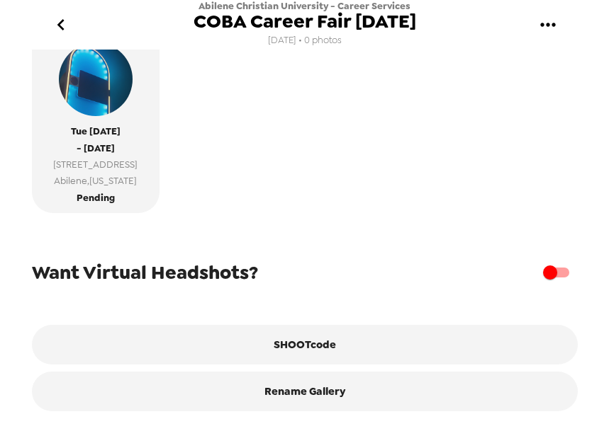
scroll to position [397, 0]
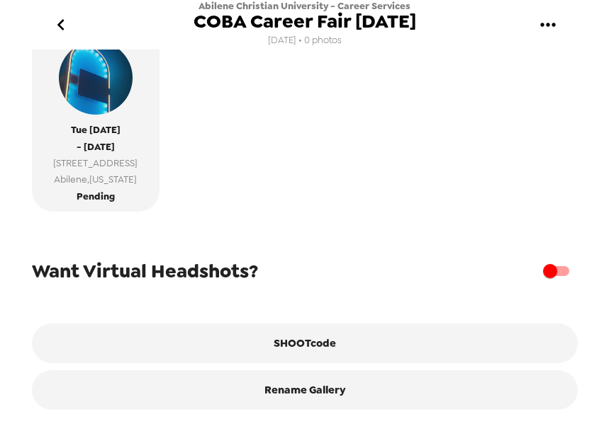
click at [544, 274] on input "checkbox" at bounding box center [549, 271] width 81 height 27
checkbox input "true"
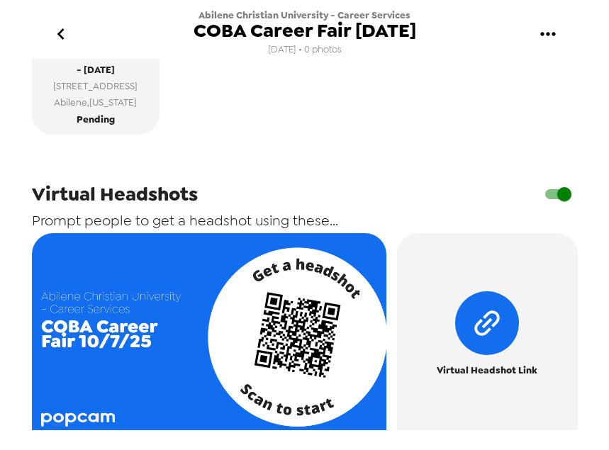
scroll to position [610, 0]
